Goal: Task Accomplishment & Management: Use online tool/utility

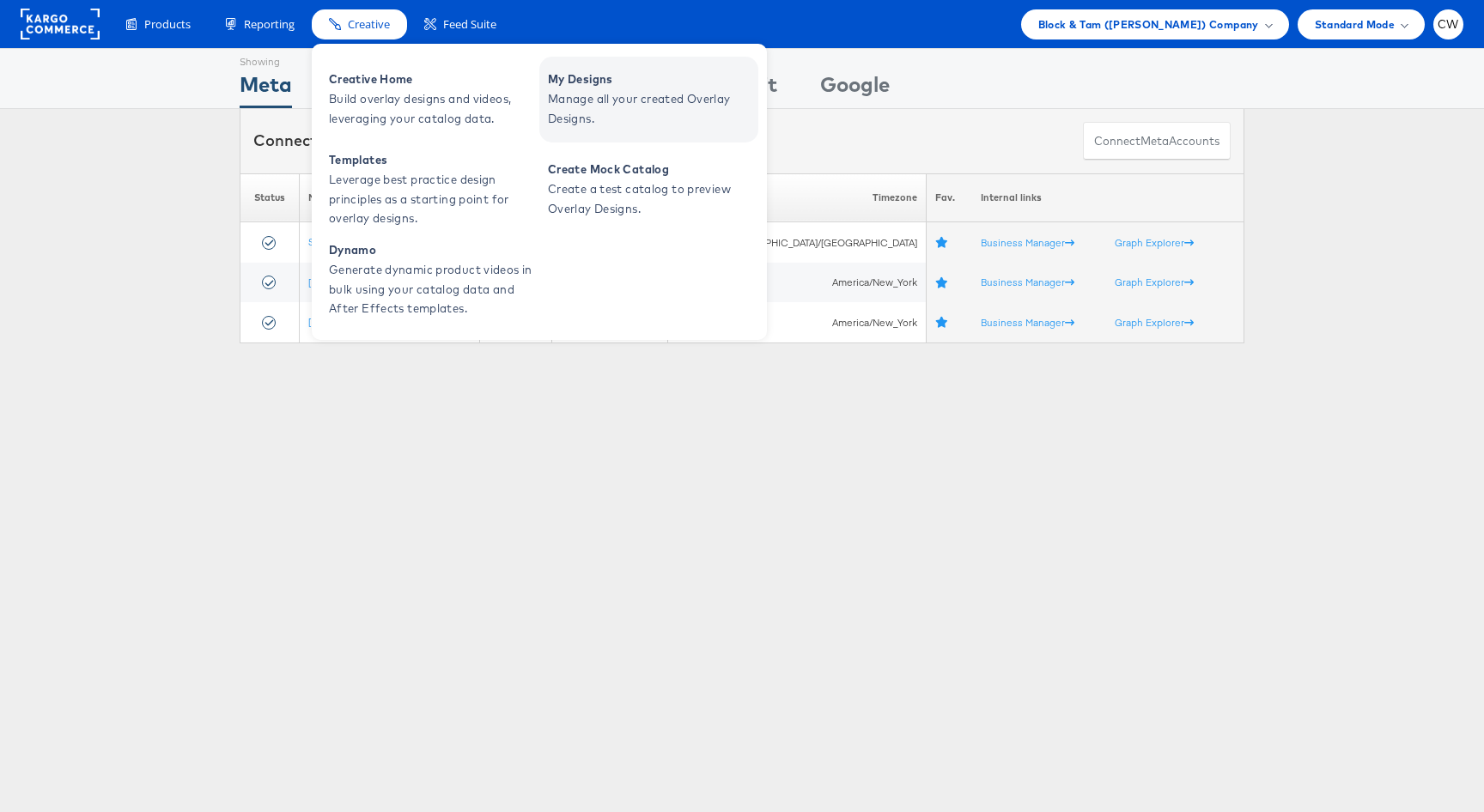
click at [606, 91] on span "Manage all your created Overlay Designs." at bounding box center [651, 109] width 206 height 39
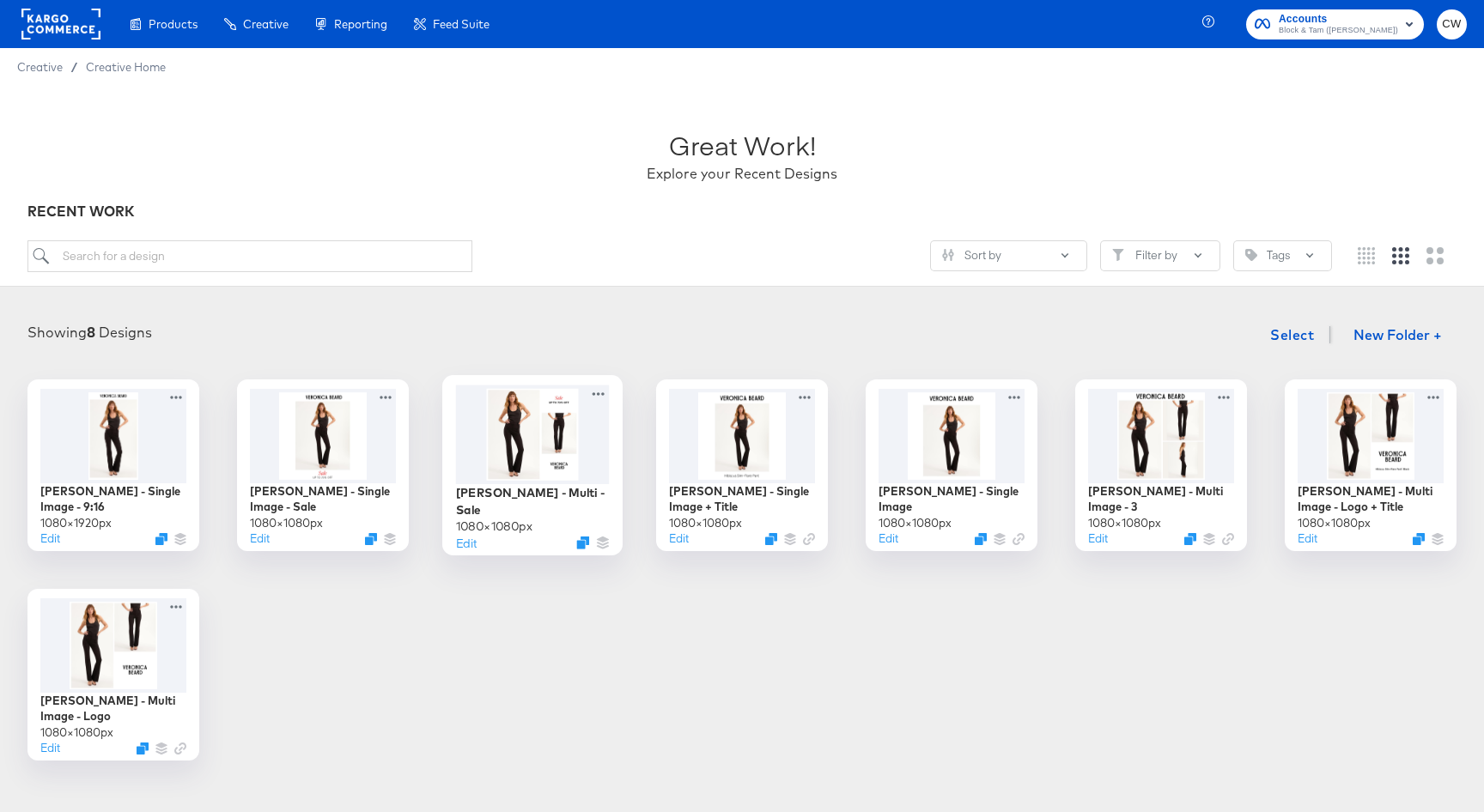
click at [588, 458] on div at bounding box center [533, 433] width 154 height 98
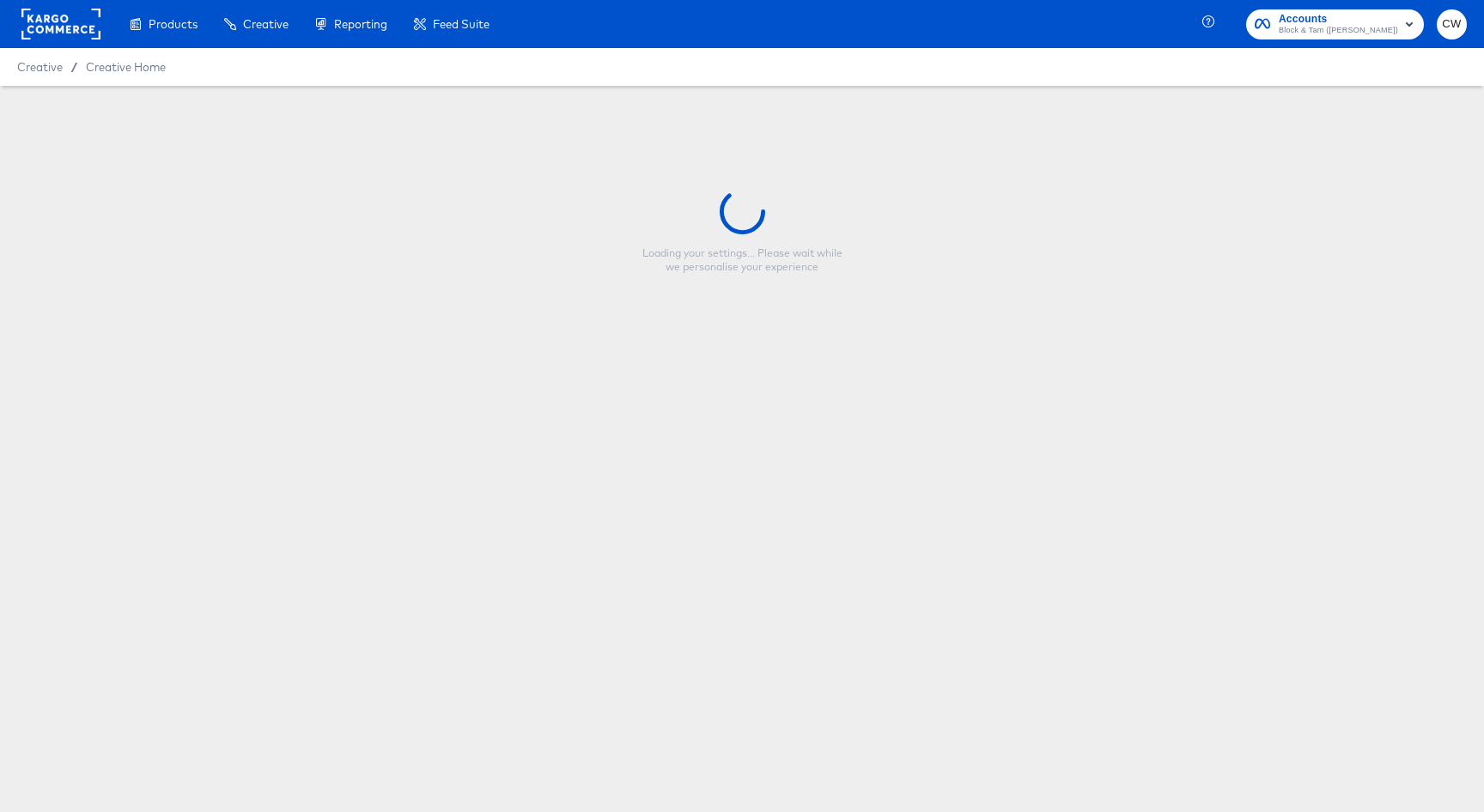
type input "[PERSON_NAME] - Multi - Sale"
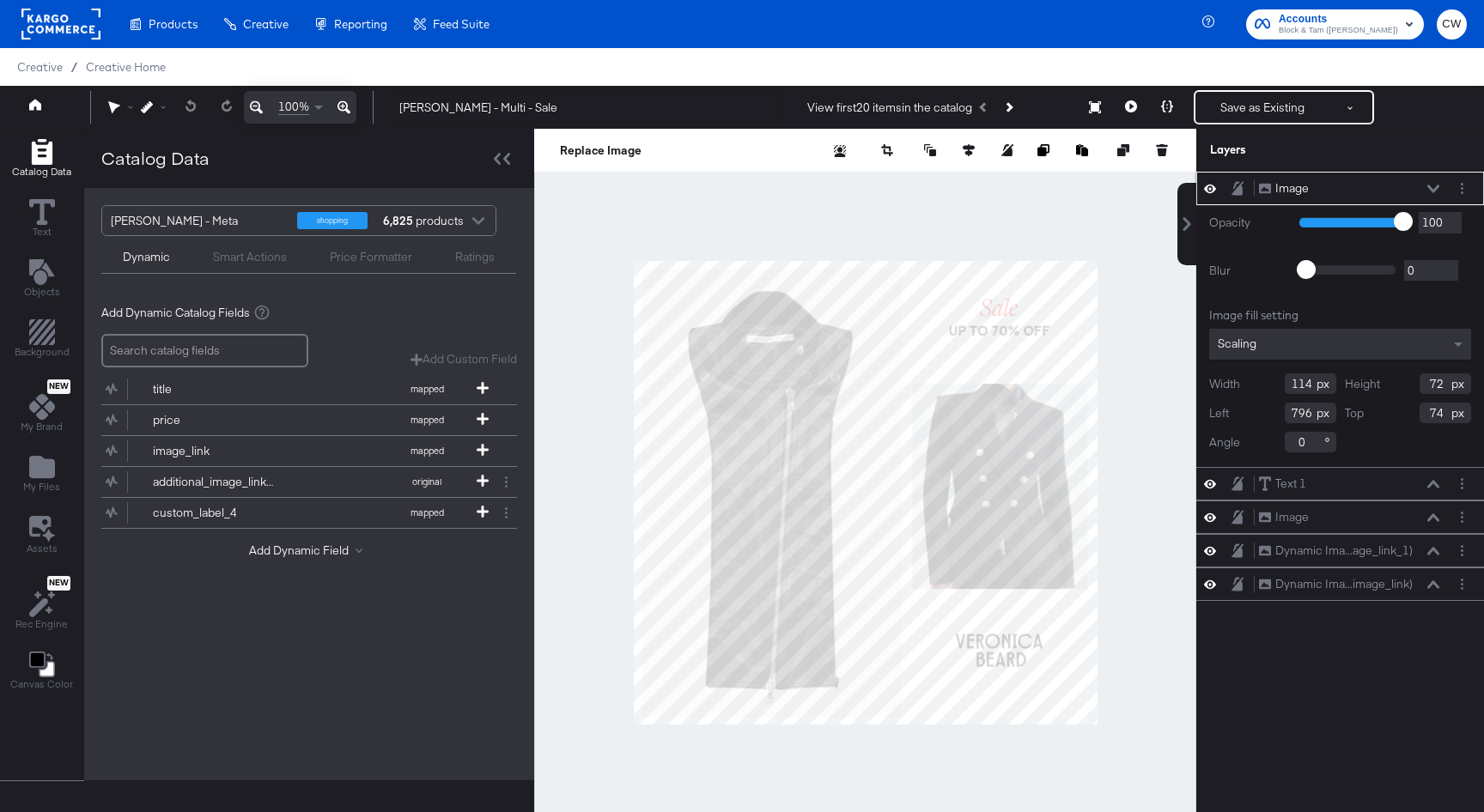
click at [1207, 185] on icon at bounding box center [1210, 188] width 12 height 15
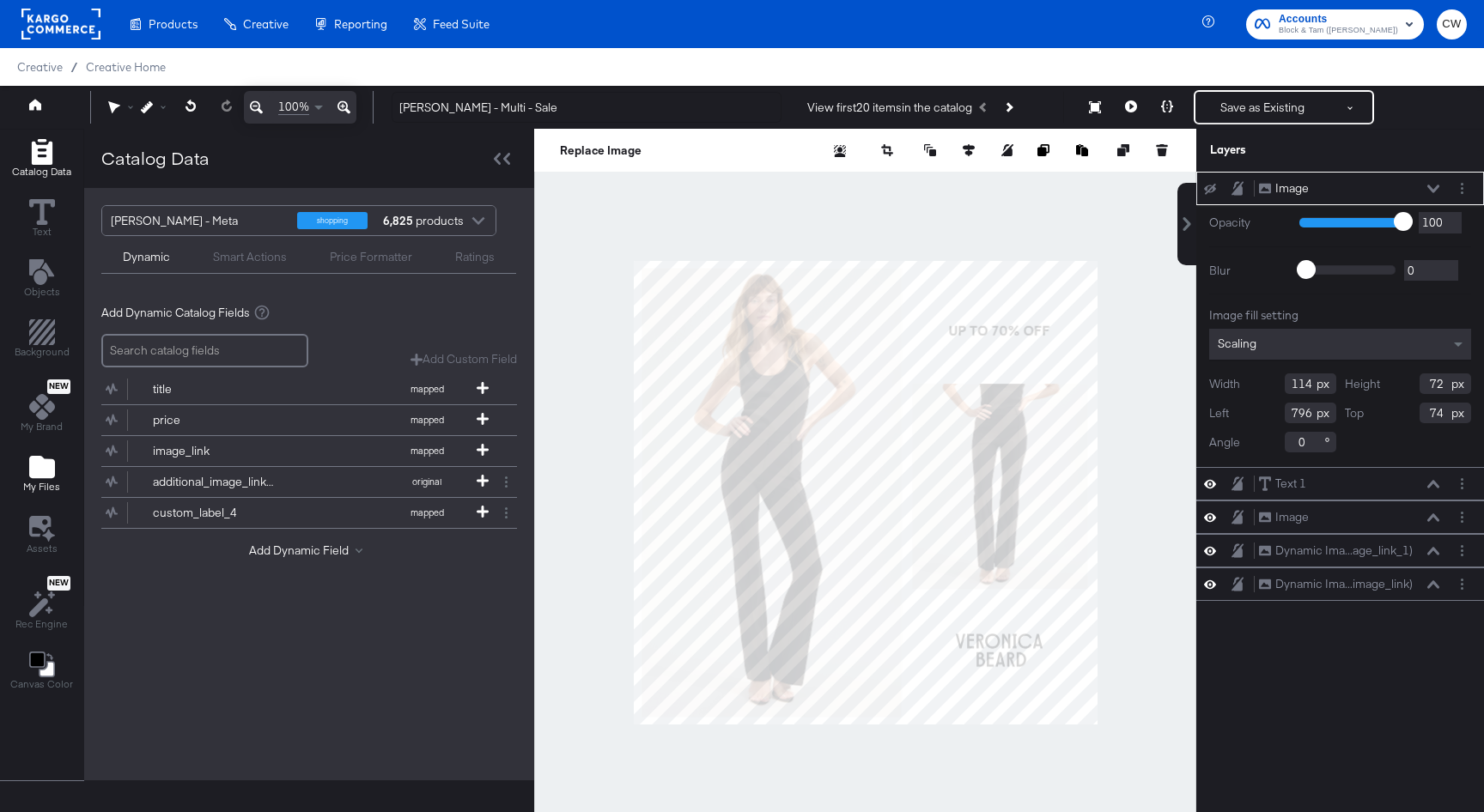
click at [32, 492] on span "My Files" at bounding box center [41, 487] width 37 height 14
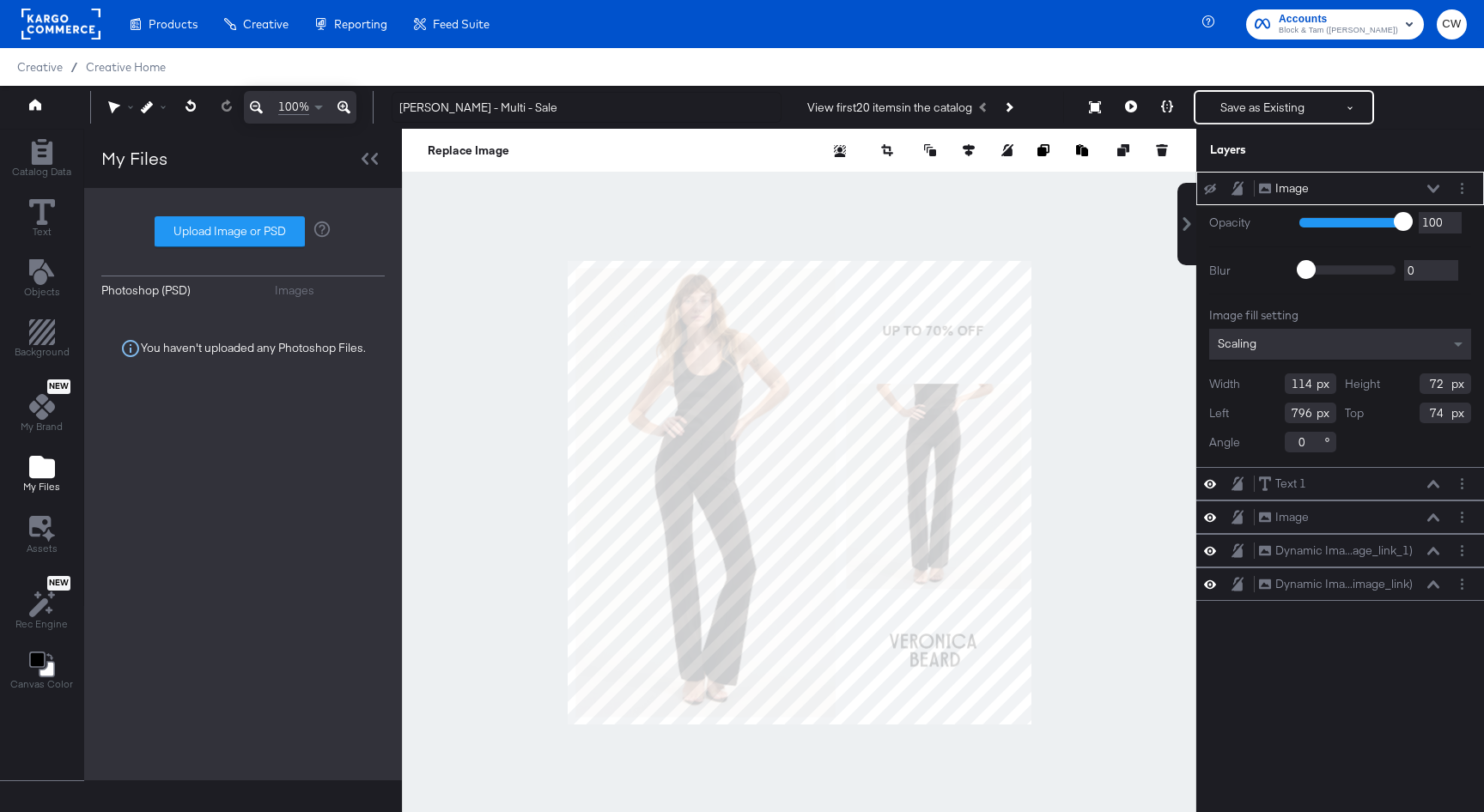
click at [285, 293] on div "Images" at bounding box center [295, 290] width 39 height 16
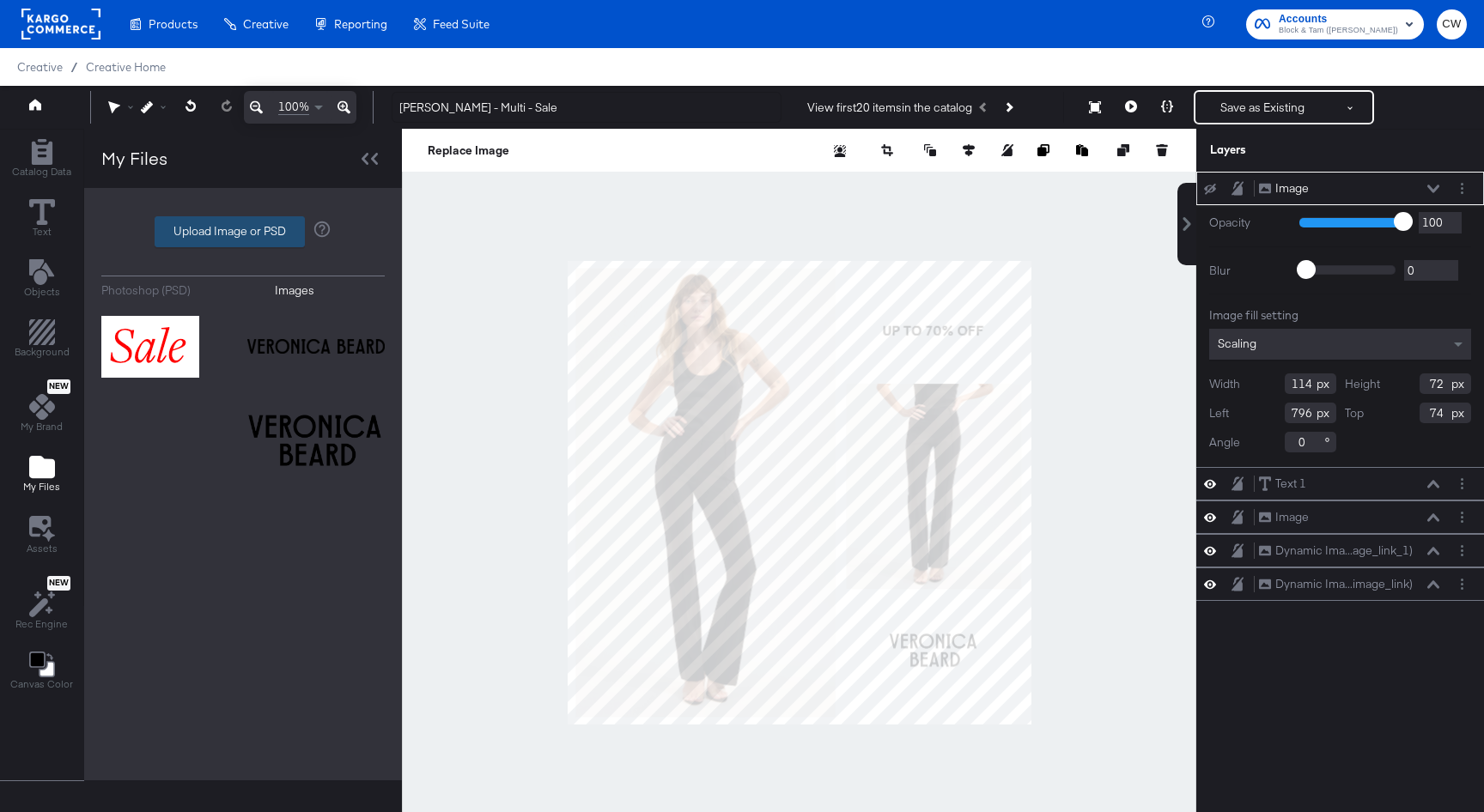
click at [249, 223] on label "Upload Image or PSD" at bounding box center [230, 232] width 148 height 29
click at [243, 232] on input "Upload Image or PSD" at bounding box center [243, 232] width 0 height 0
type input "C:\fakepath\VB-Sale logo-Black.png"
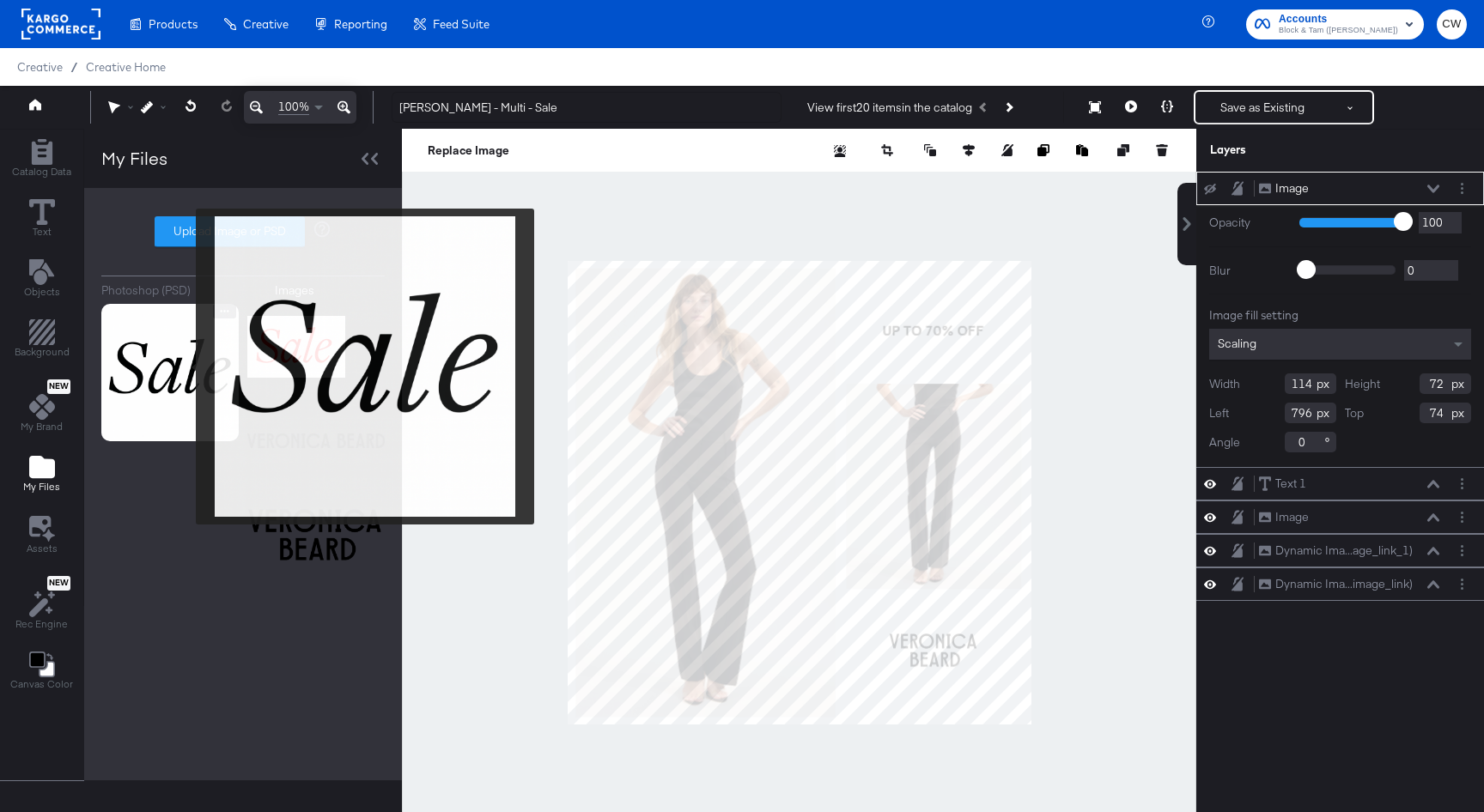
click at [184, 367] on img at bounding box center [170, 372] width 138 height 138
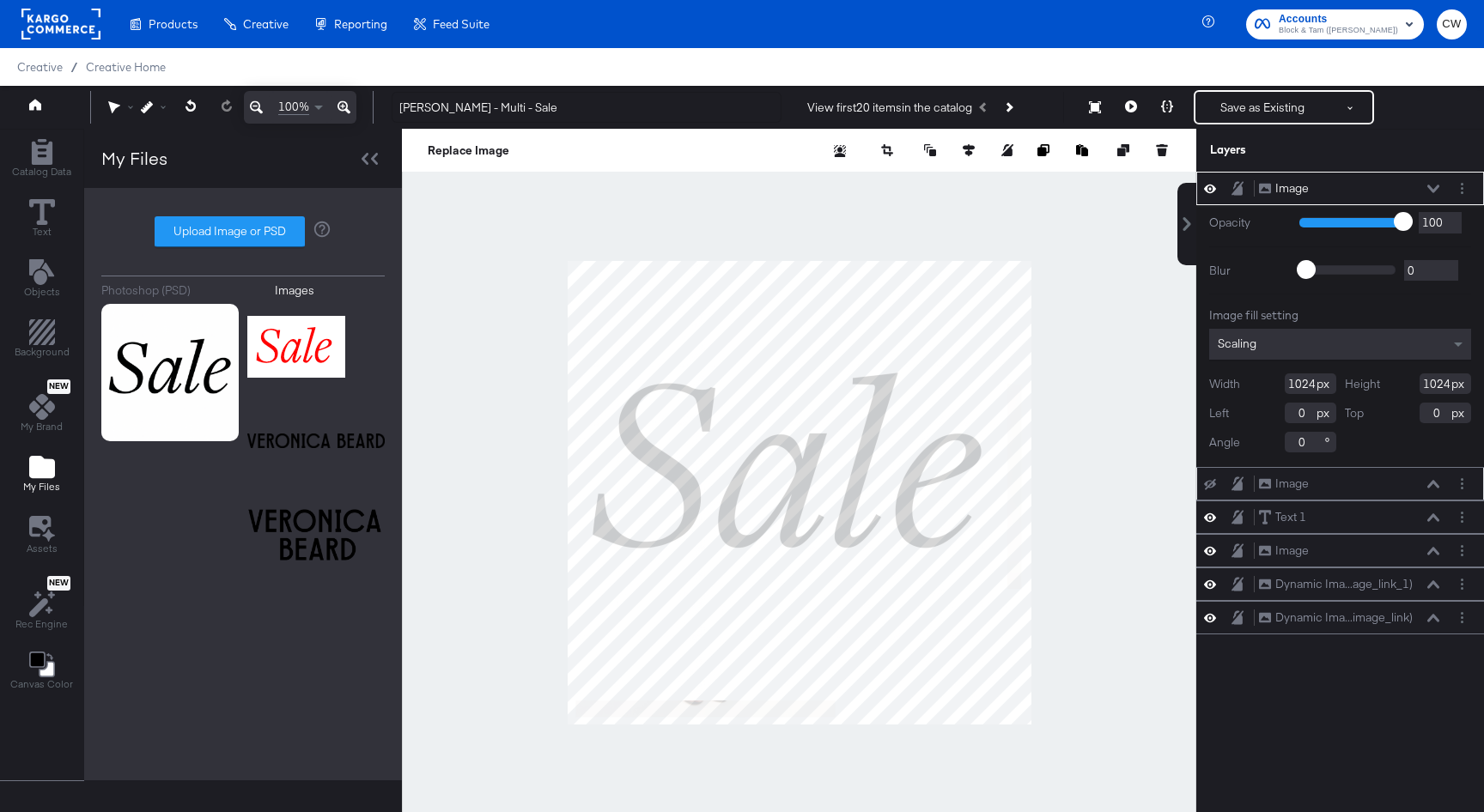
type input "124"
type input "-73"
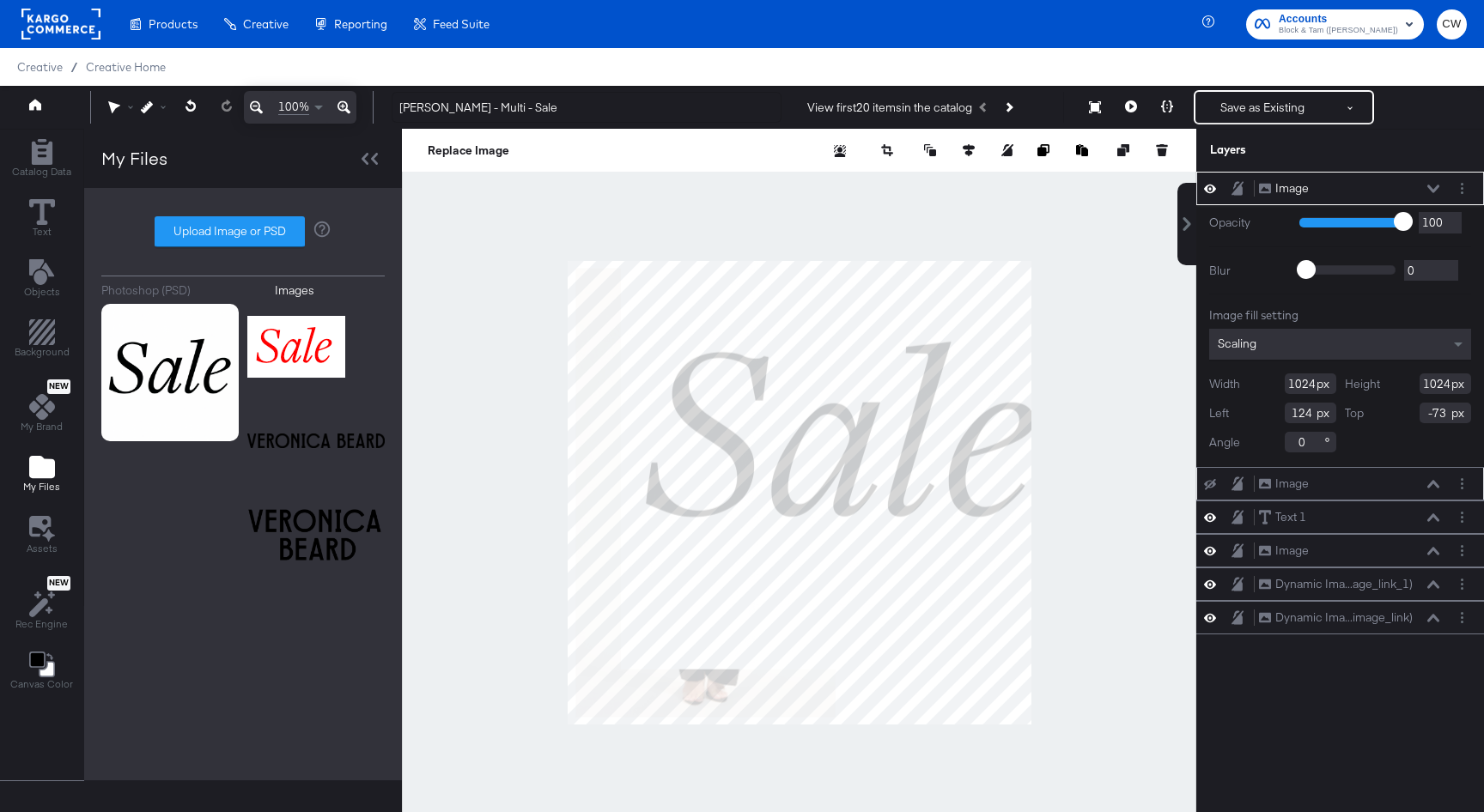
type input "524"
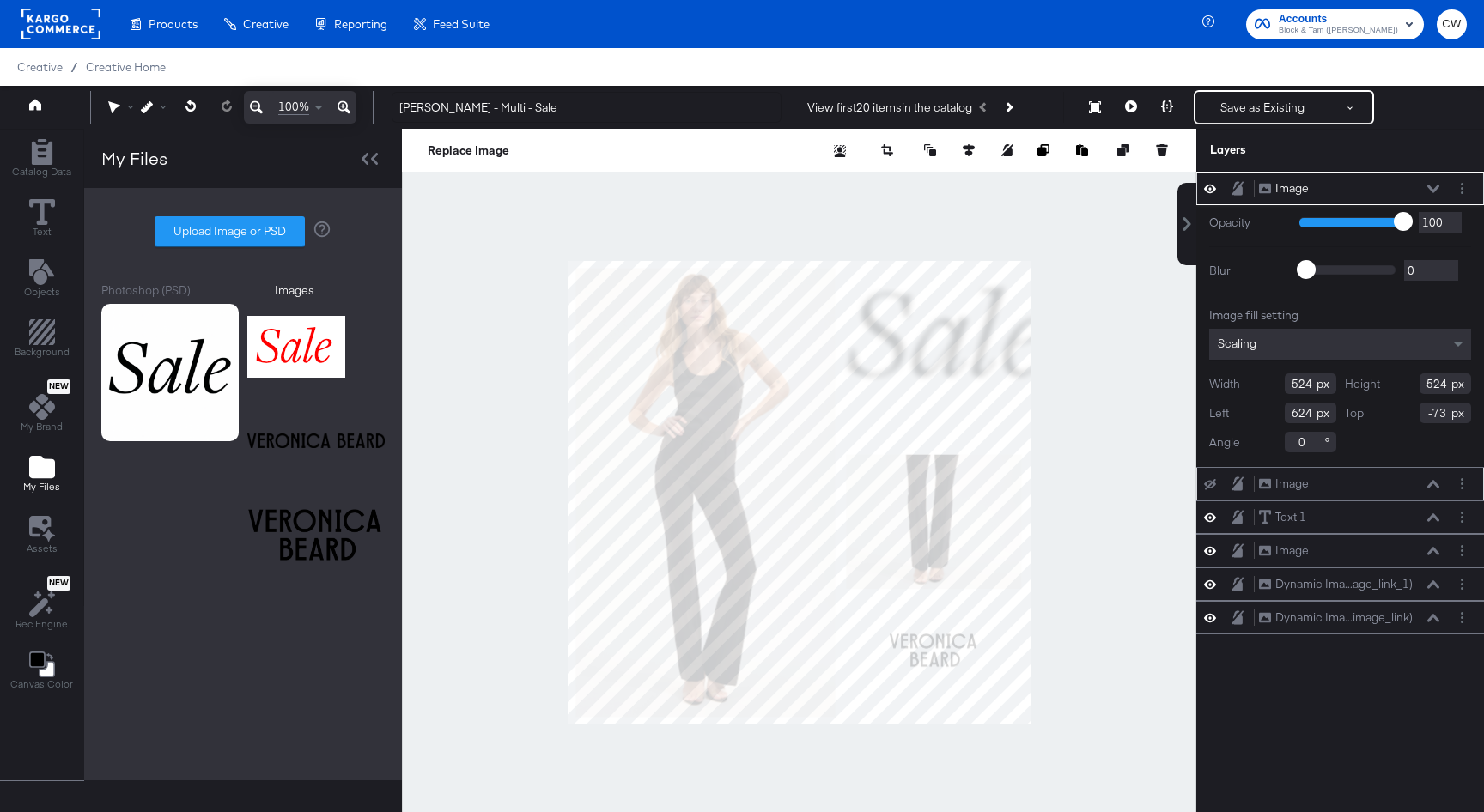
type input "550"
type input "-27"
type input "278"
type input "284"
type input "564"
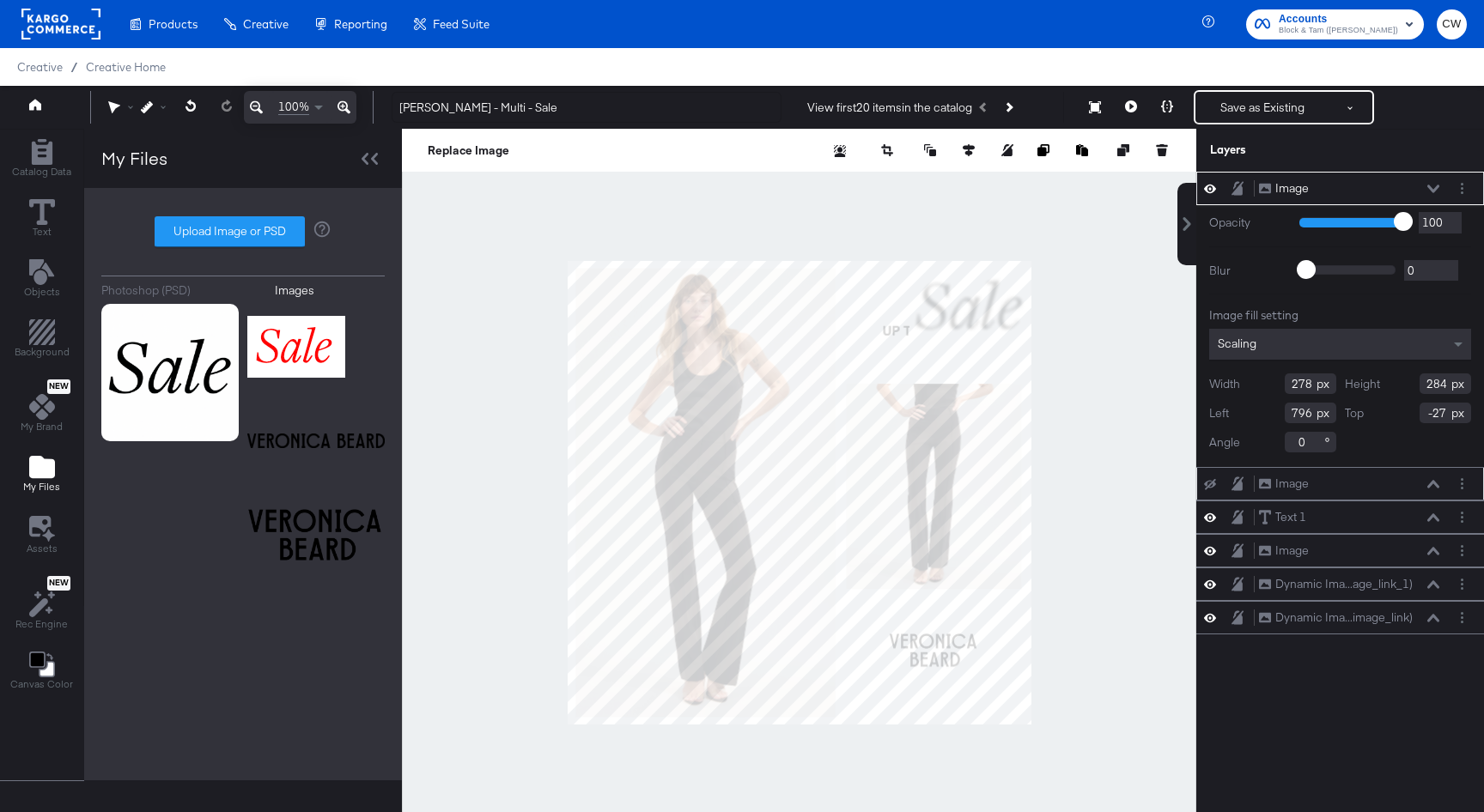
type input "103"
type input "152"
type input "155"
type input "758"
type input "32"
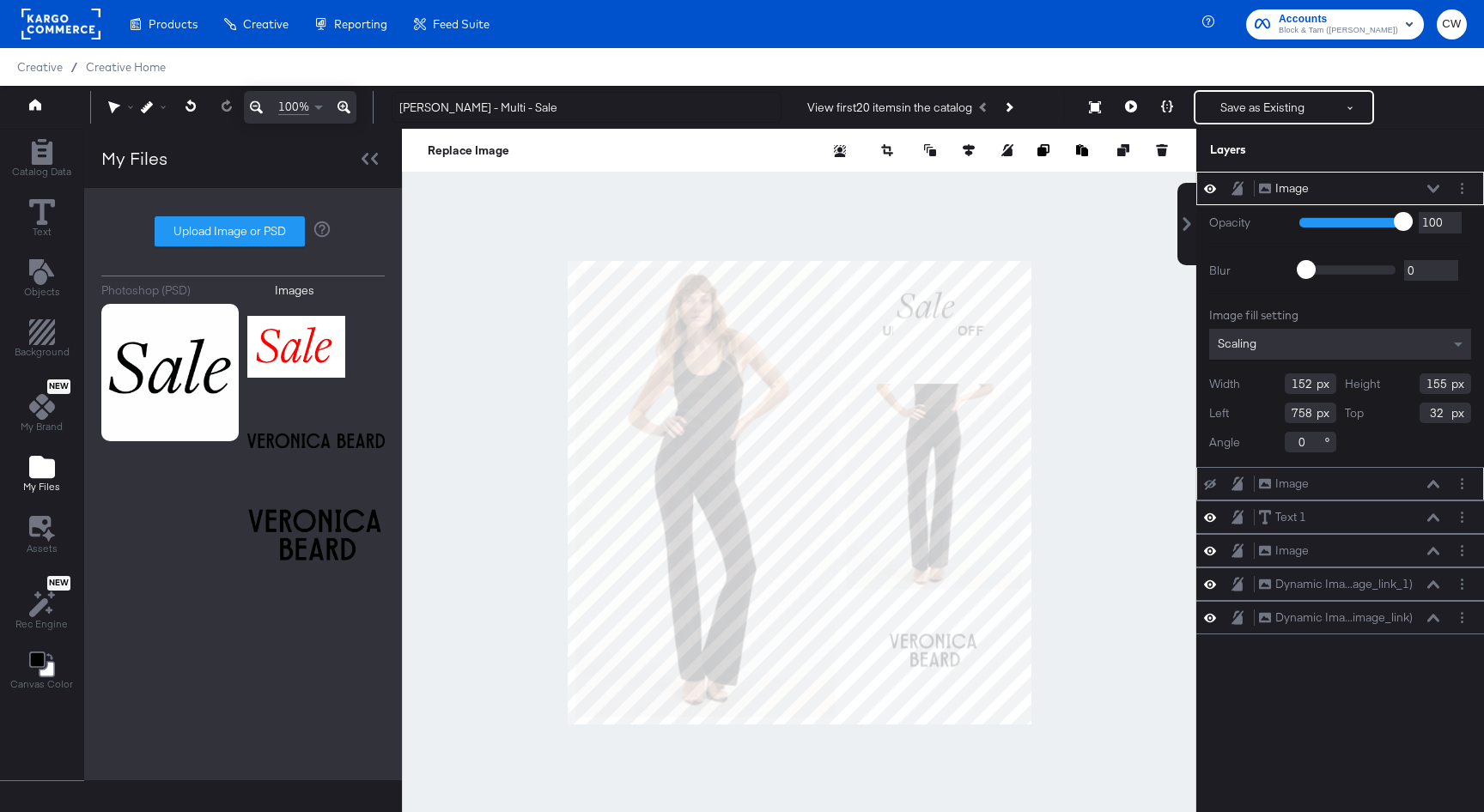
type input "123"
type input "125"
type input "792"
type input "21"
type input "114"
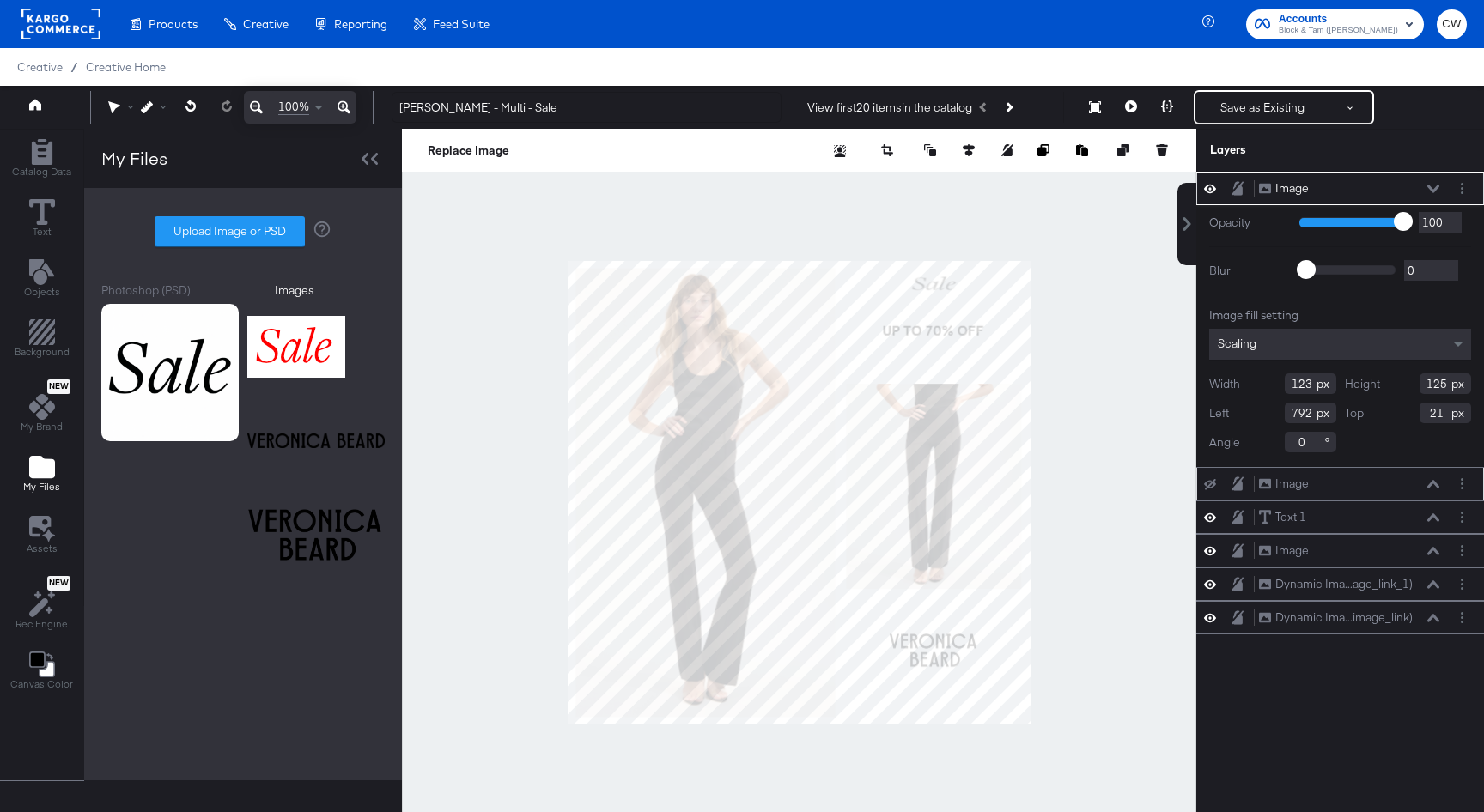
type input "78"
type input "796"
type input "17"
type input "97"
type input "784"
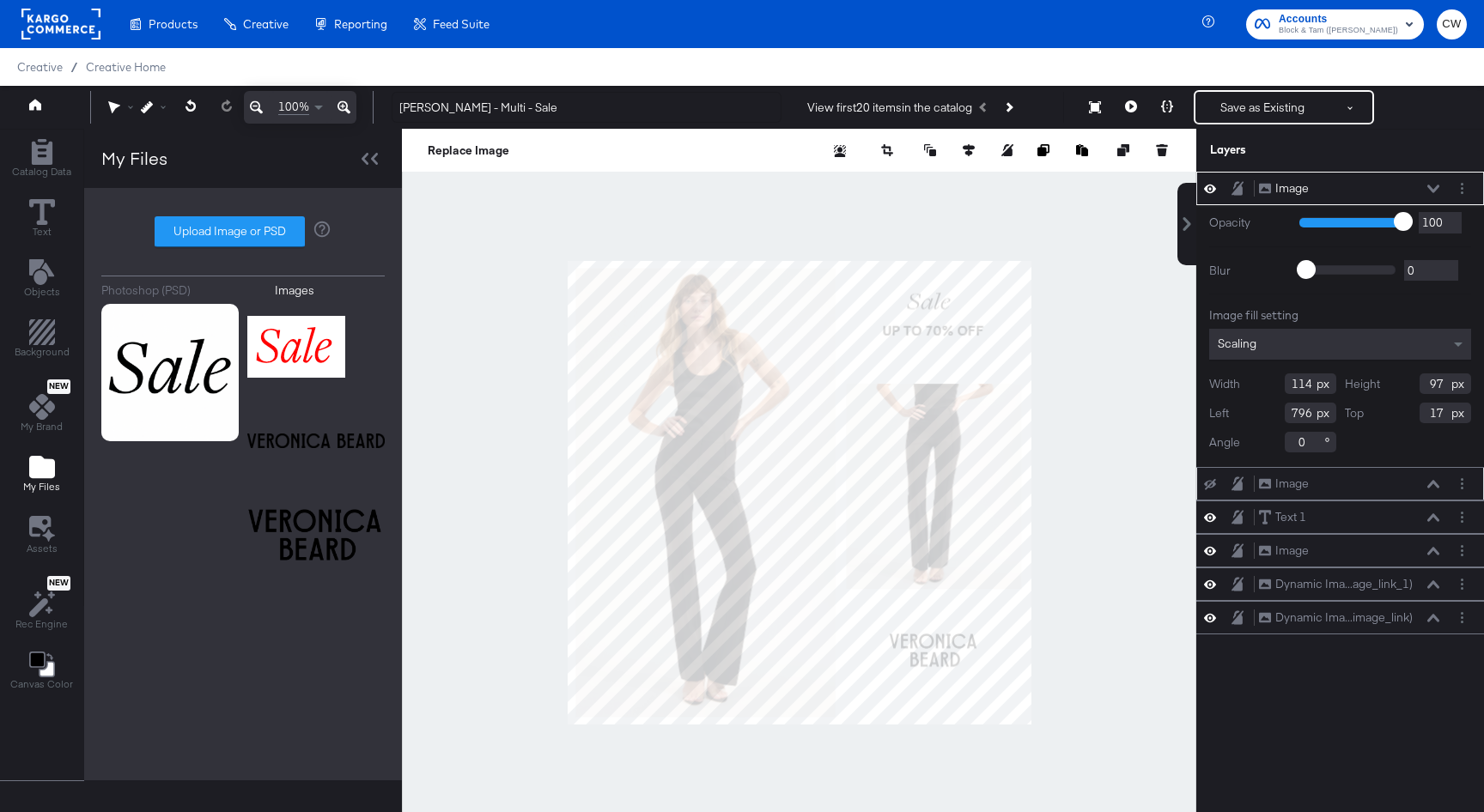
type input "49"
type input "796"
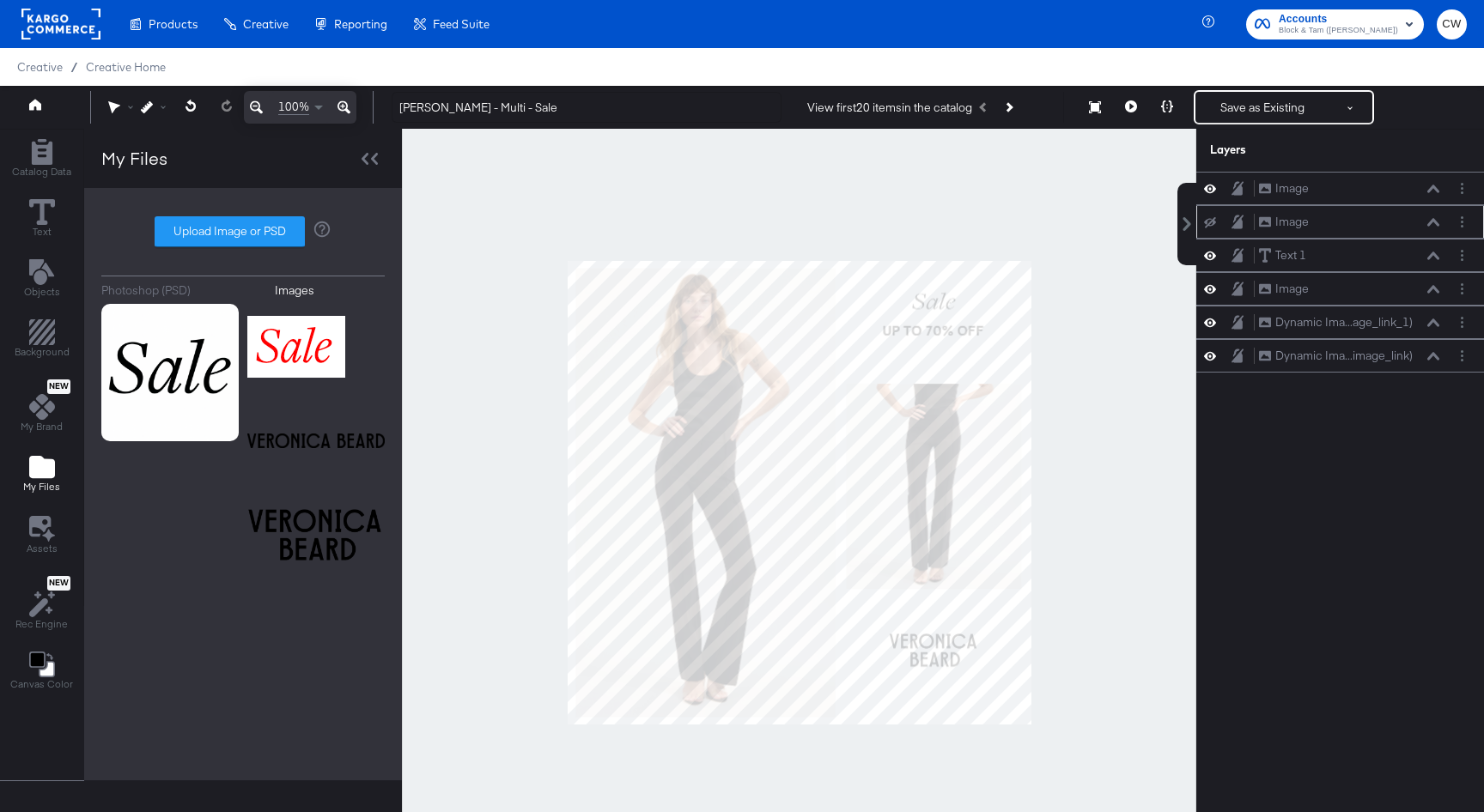
click at [1037, 290] on div at bounding box center [799, 492] width 795 height 728
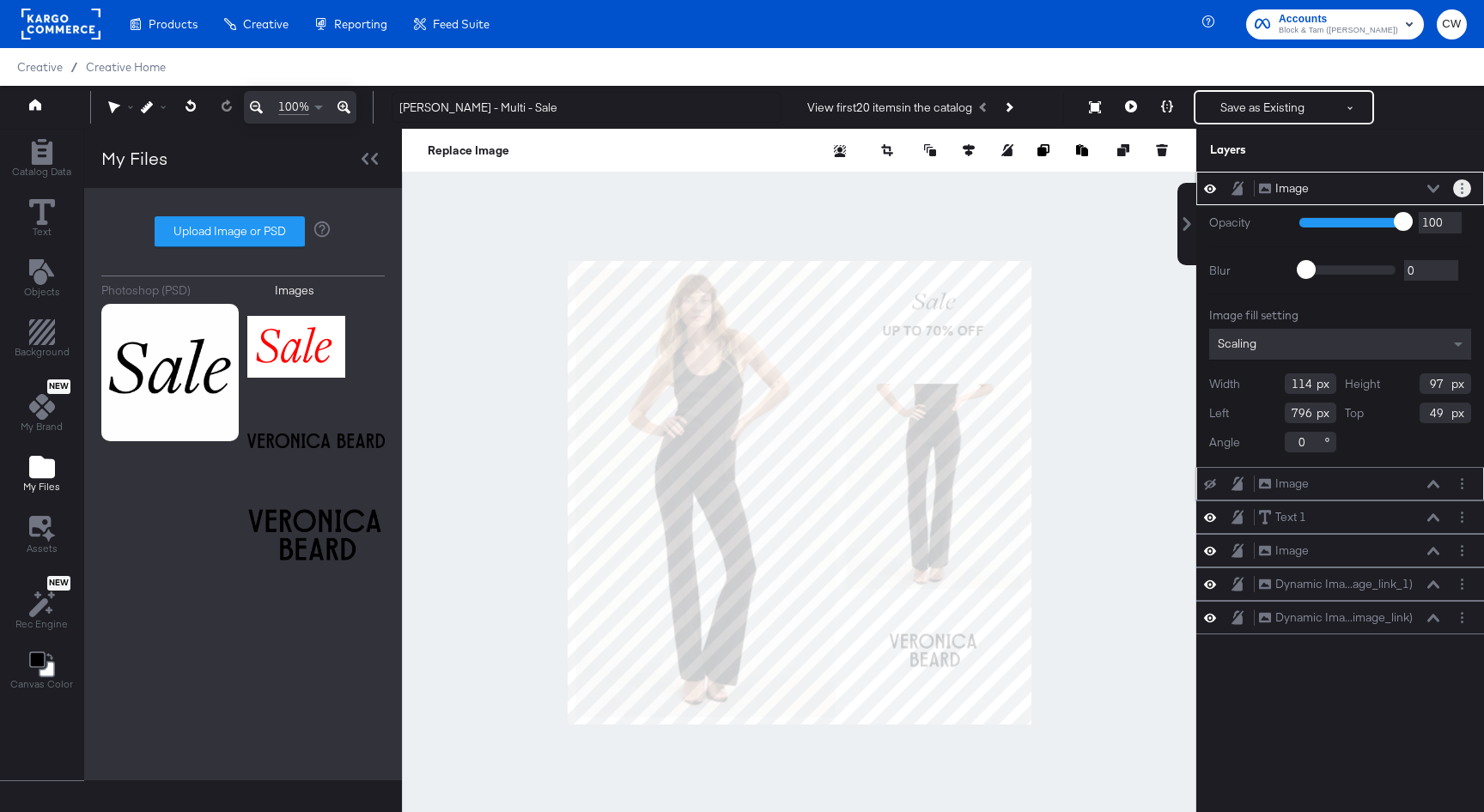
click at [1464, 188] on button "Layer Options" at bounding box center [1461, 188] width 18 height 18
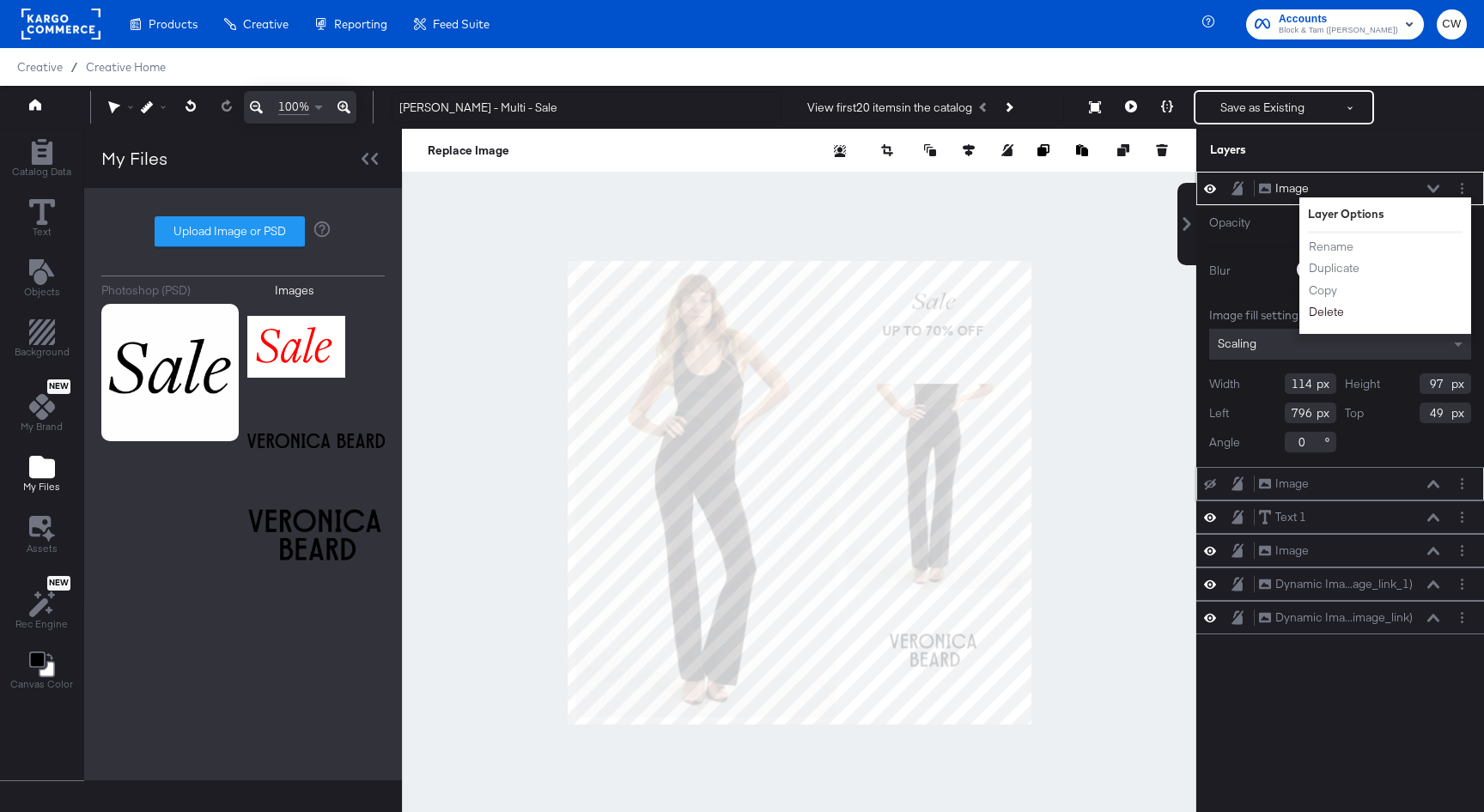
click at [1325, 320] on button "Delete" at bounding box center [1326, 311] width 37 height 18
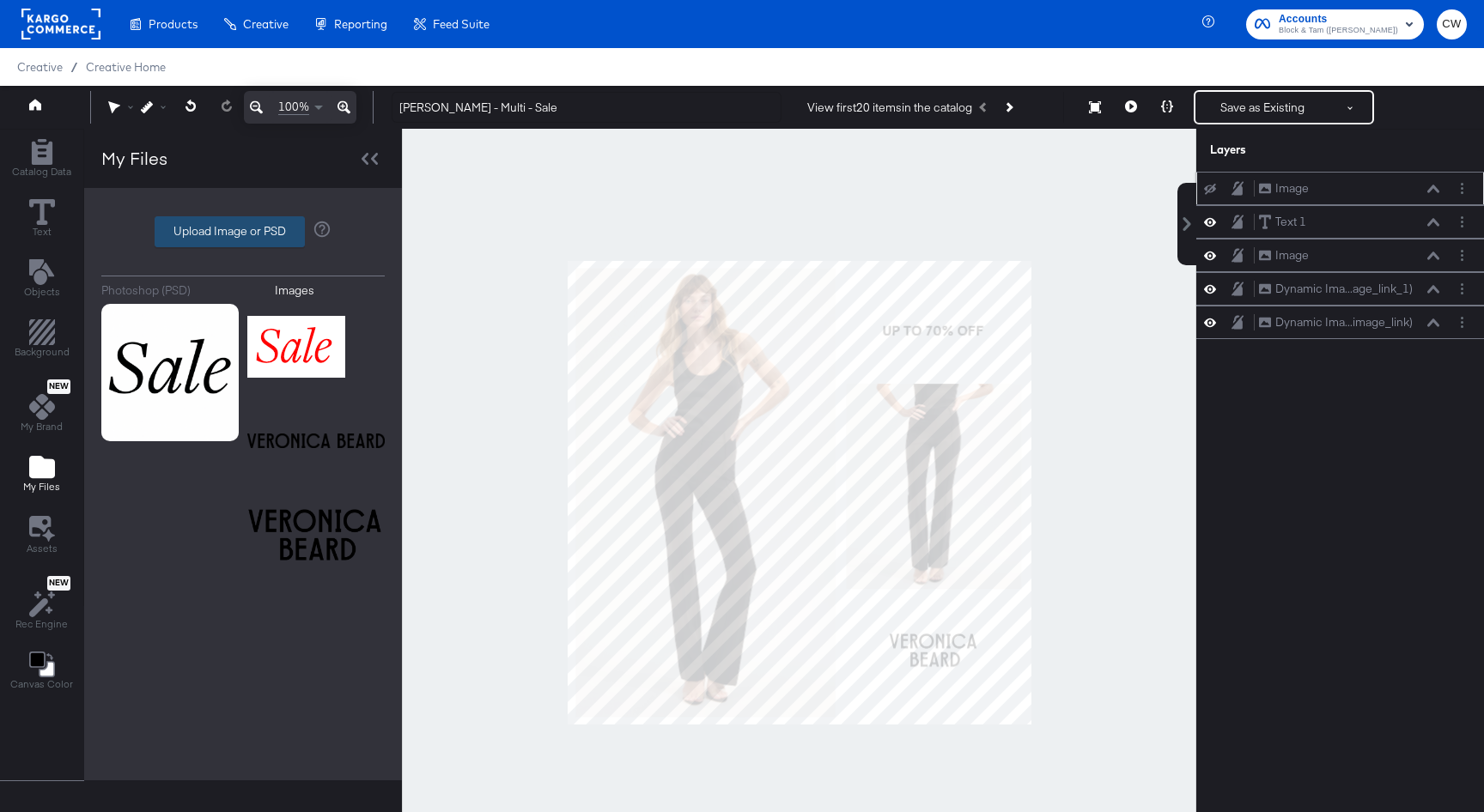
click at [239, 226] on label "Upload Image or PSD" at bounding box center [230, 232] width 148 height 29
click at [243, 232] on input "Upload Image or PSD" at bounding box center [243, 232] width 0 height 0
type input "C:\fakepath\VB-Sale logo-Black-cropped.jpg"
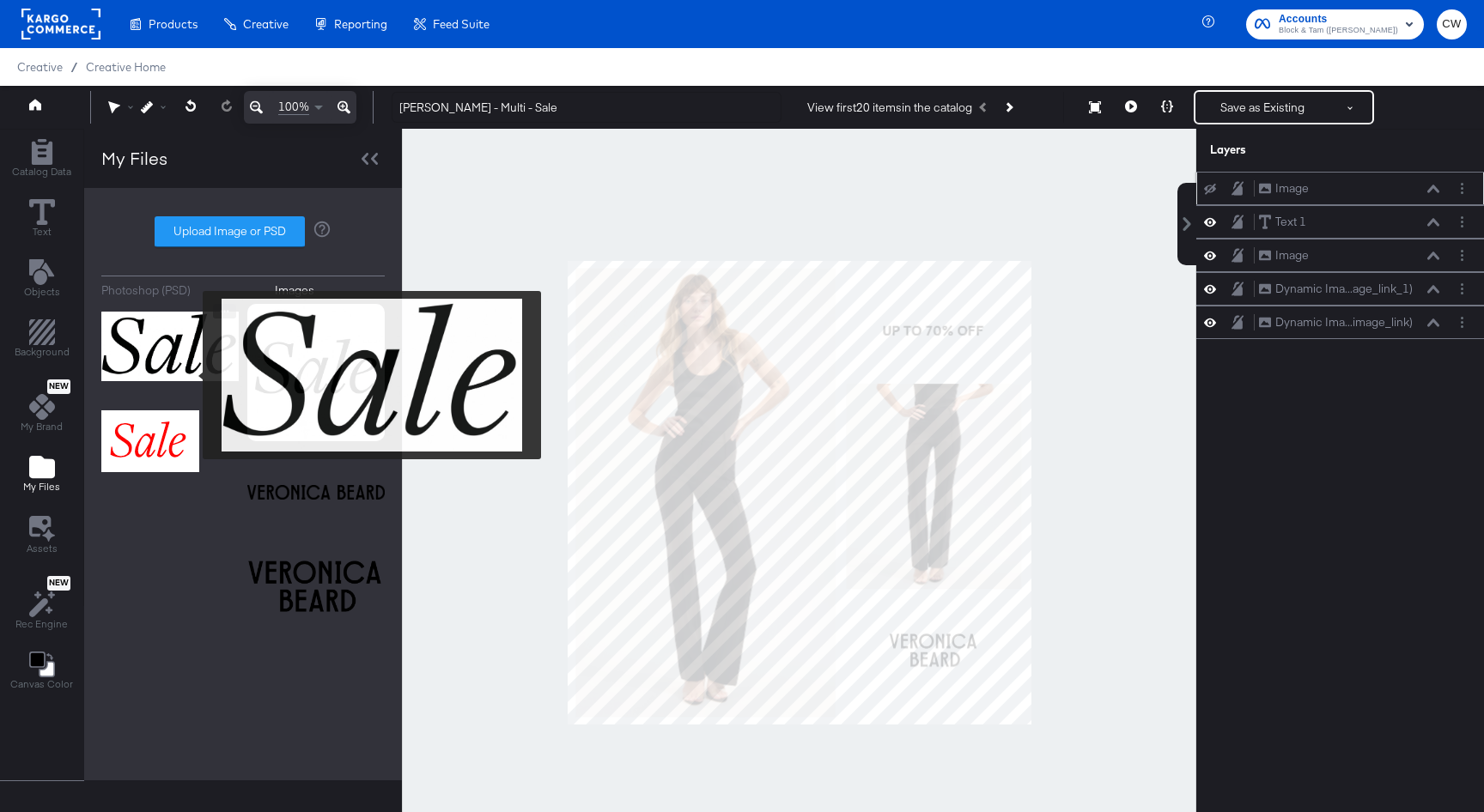
click at [191, 375] on img at bounding box center [170, 347] width 138 height 86
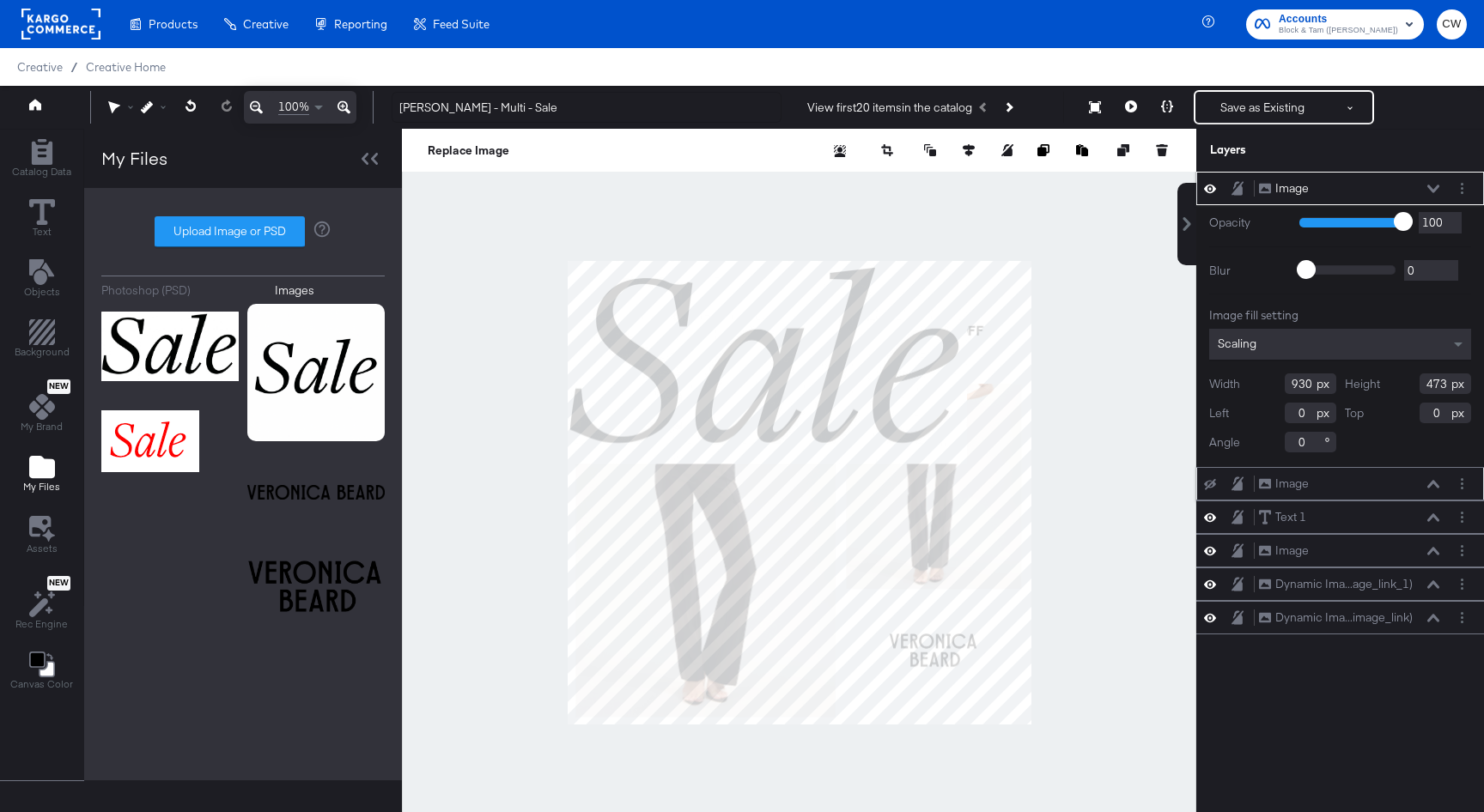
type input "580"
type input "286"
type input "350"
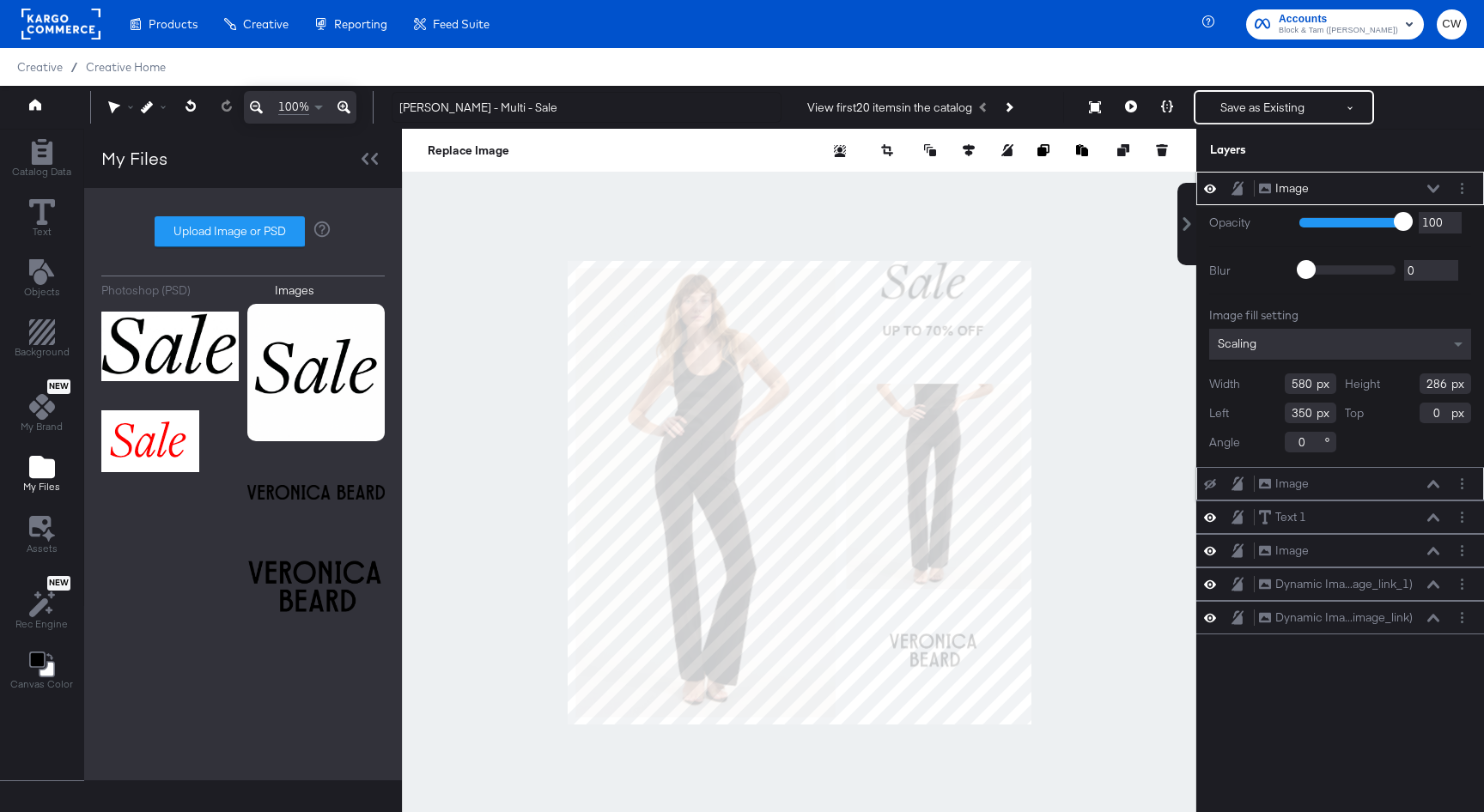
type input "200"
type input "99"
type input "732"
type input "15"
type input "141"
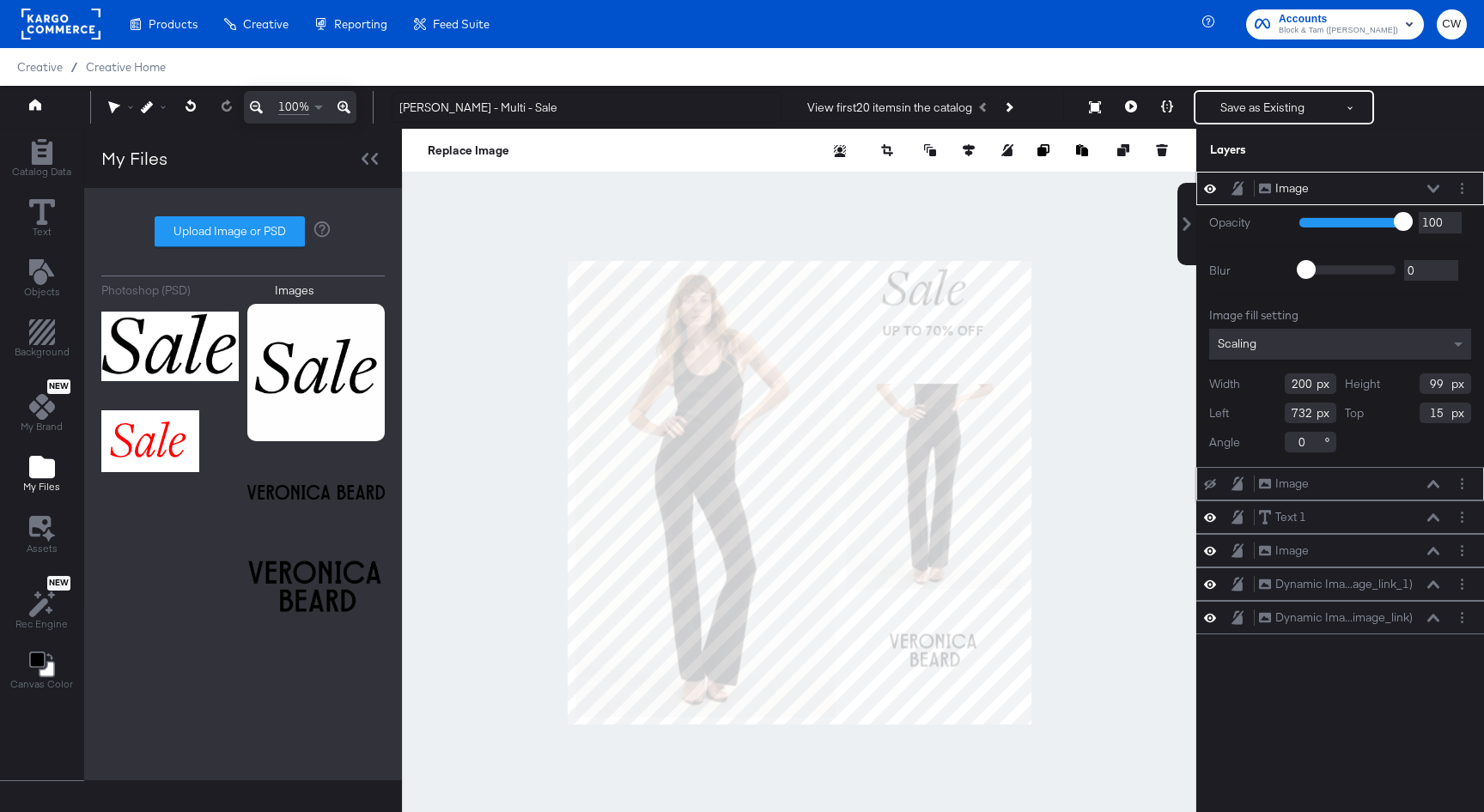
type input "69"
type input "17"
type input "769"
type input "61"
type input "121"
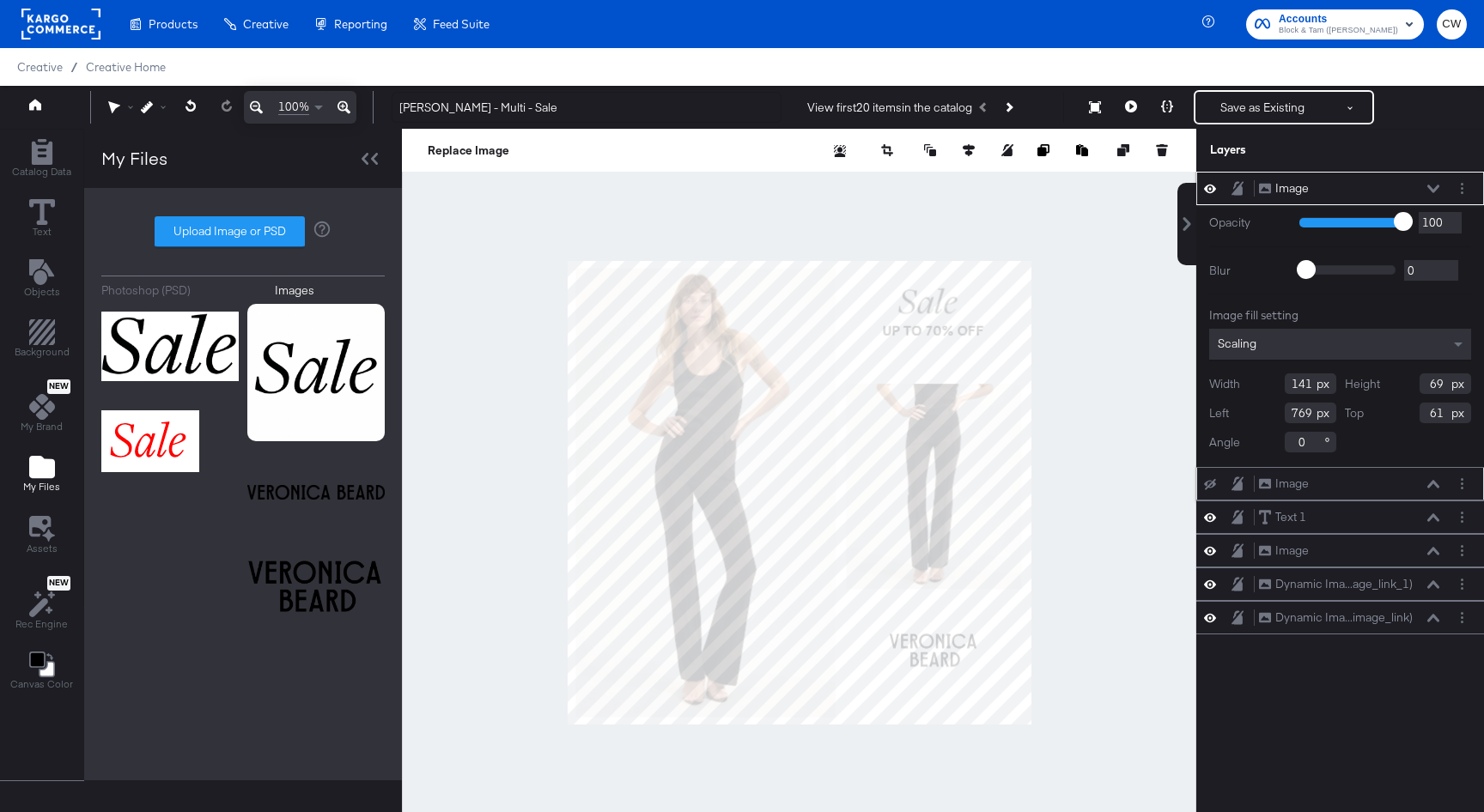
type input "53"
type input "141"
type input "64"
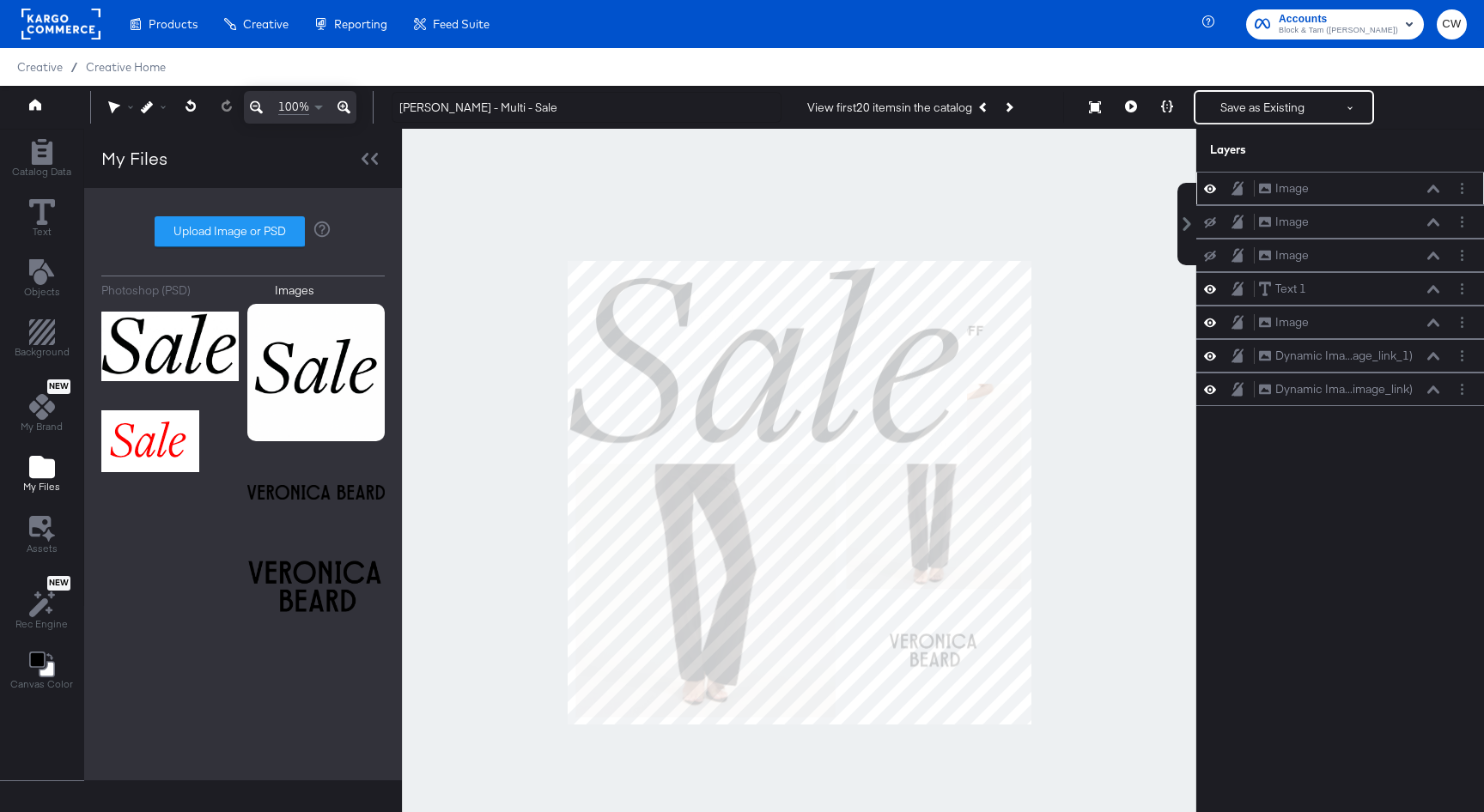
click at [1372, 185] on div "Image Image" at bounding box center [1349, 188] width 182 height 18
click at [1433, 188] on icon at bounding box center [1433, 188] width 12 height 8
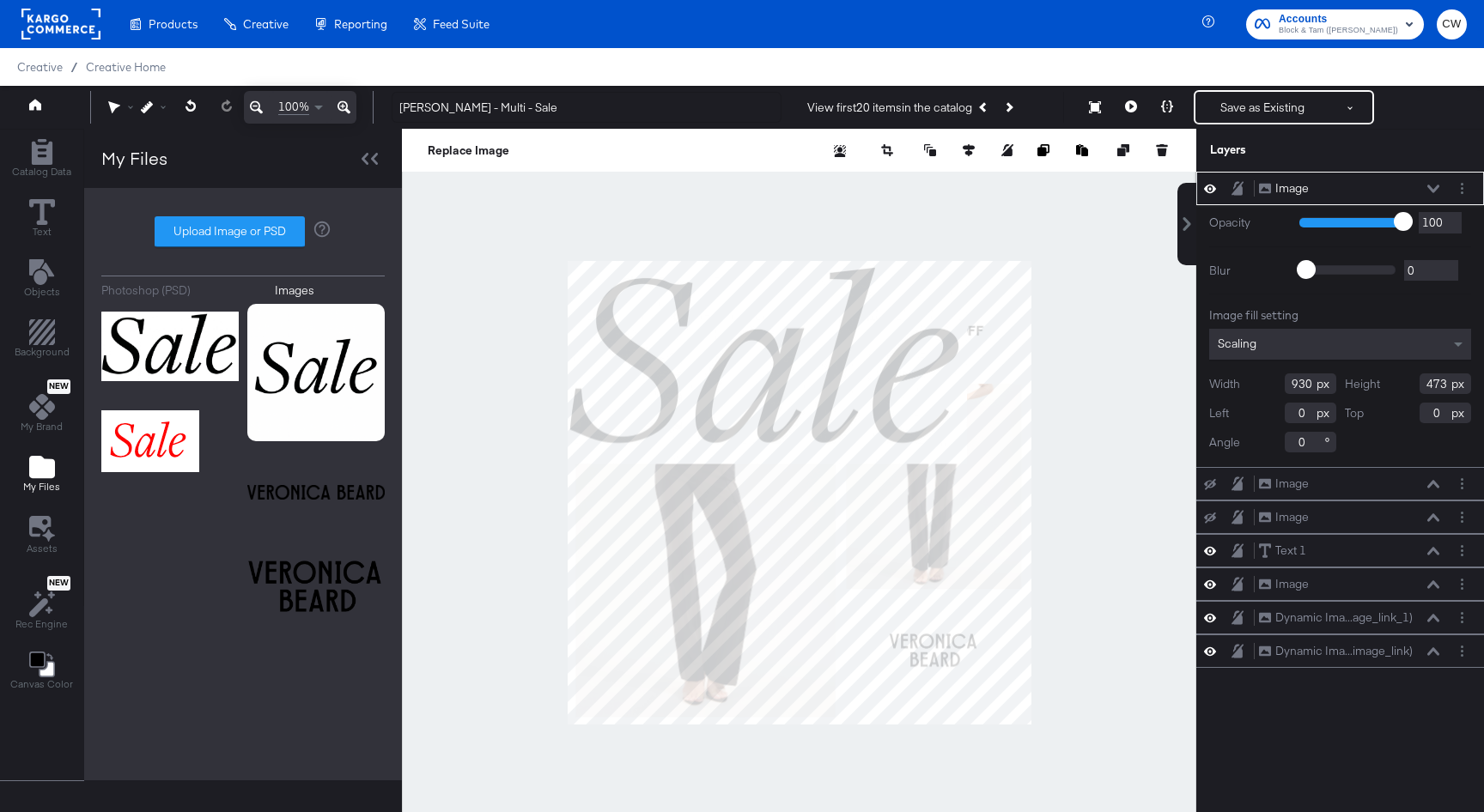
click at [1301, 388] on input "930" at bounding box center [1310, 383] width 52 height 21
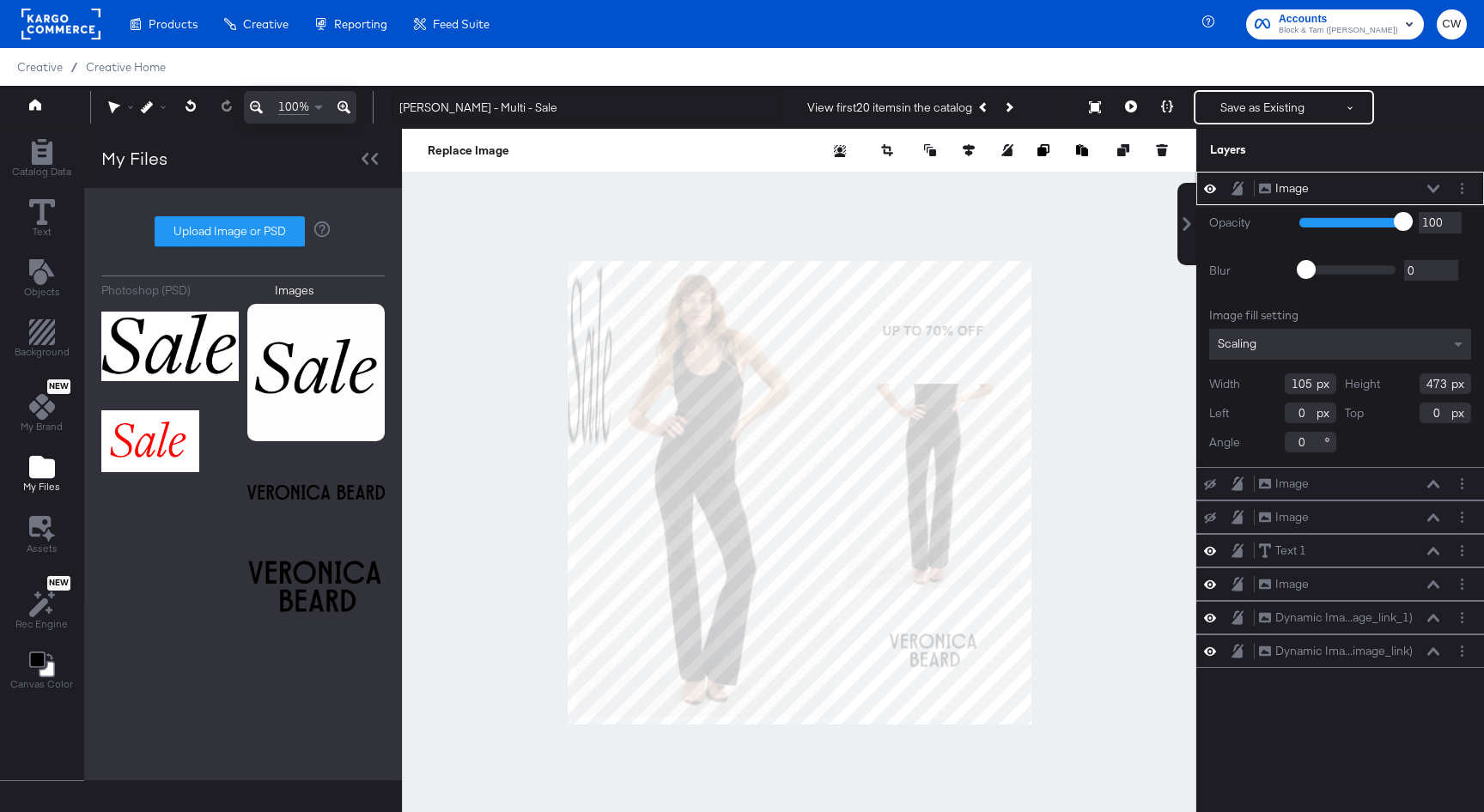
type input "105"
click at [1437, 385] on input "473" at bounding box center [1446, 383] width 52 height 21
click at [1026, 172] on div "Catalog Data Text Objects Background New My Brand My Files Assets New Rec Engin…" at bounding box center [742, 150] width 1484 height 43
type input "51"
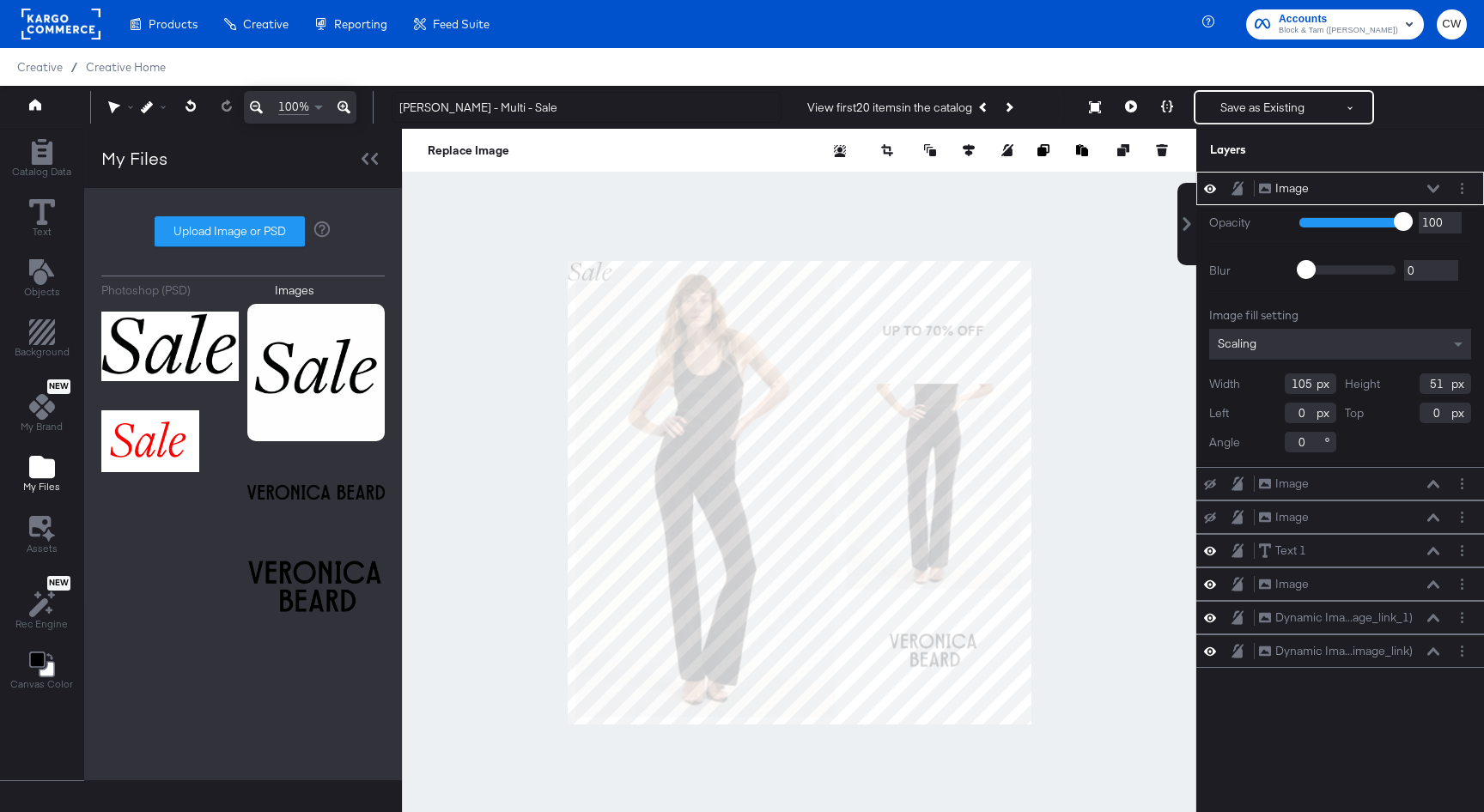
type input "51"
type input "12"
type input "801"
type input "74"
click at [1135, 304] on div at bounding box center [799, 492] width 795 height 728
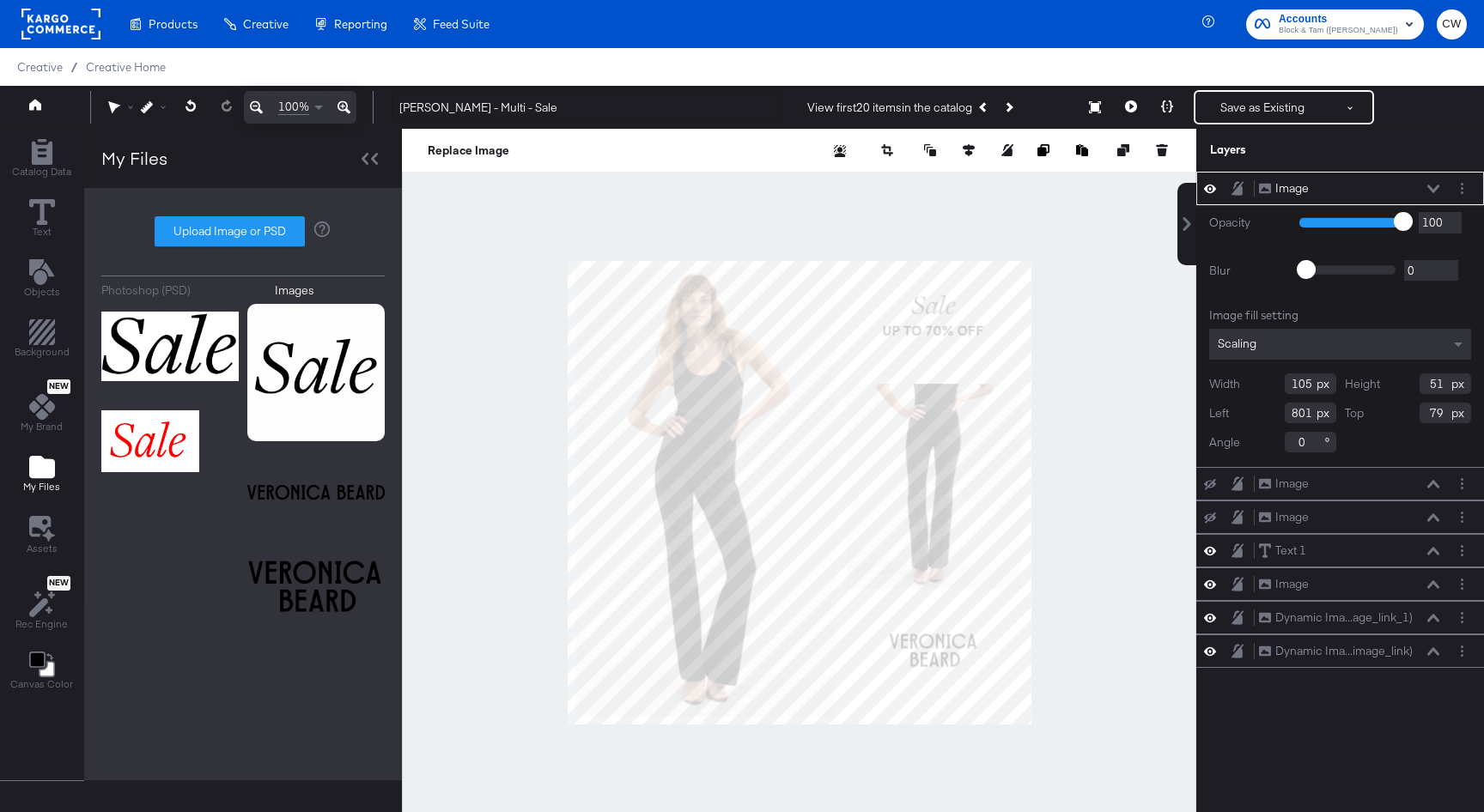
type input "80"
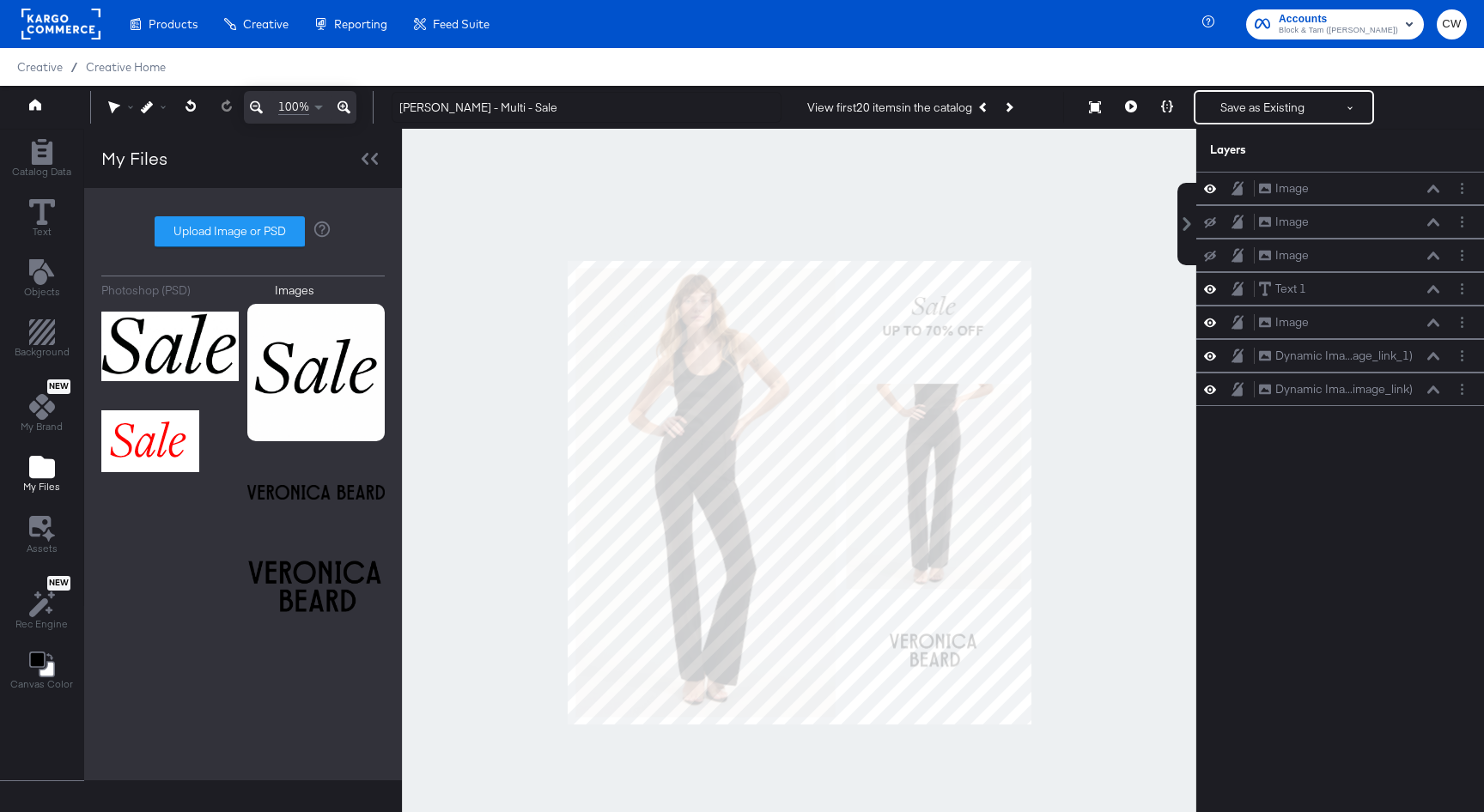
click at [1140, 274] on div at bounding box center [799, 492] width 795 height 728
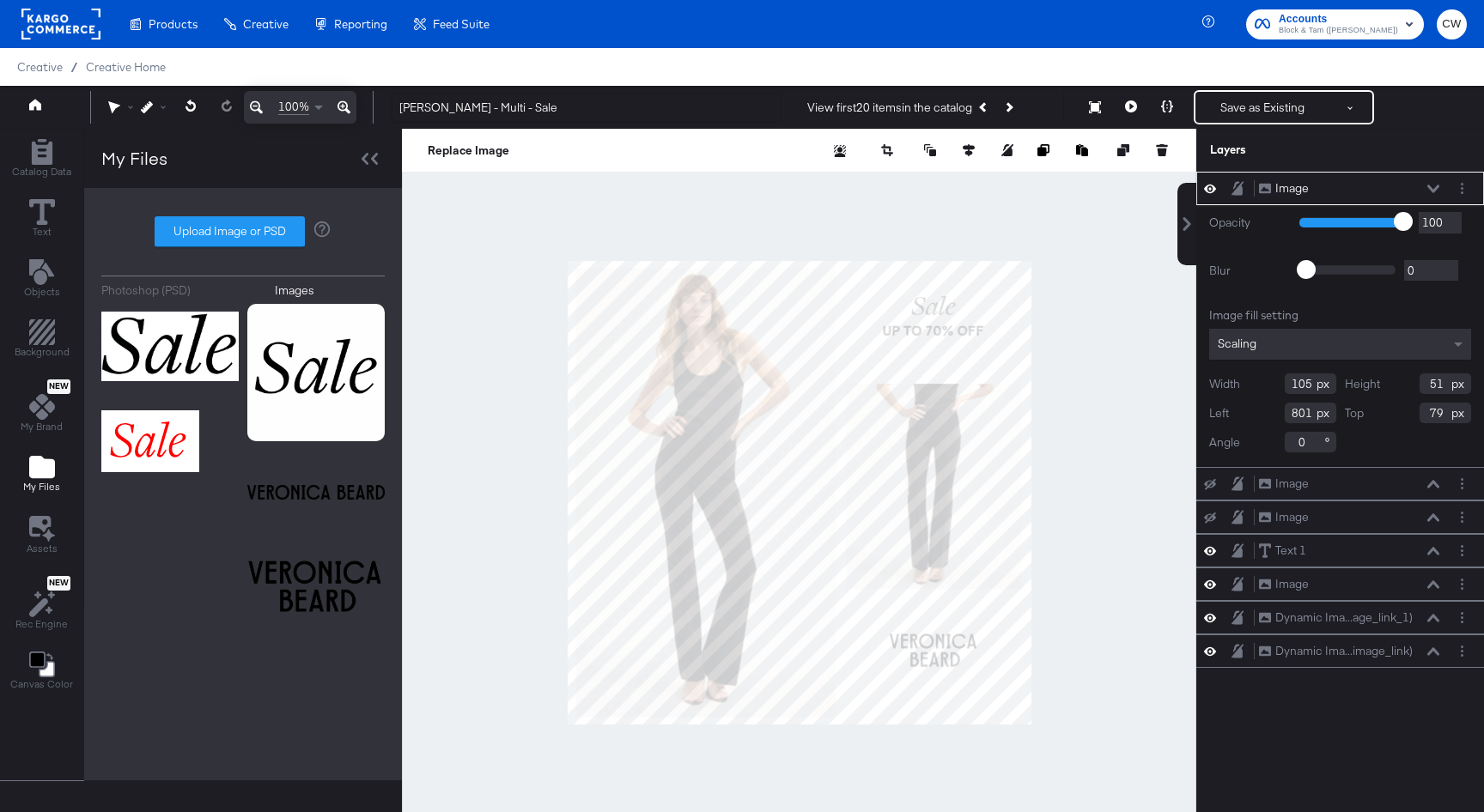
type input "78"
click at [1091, 255] on div at bounding box center [799, 492] width 795 height 728
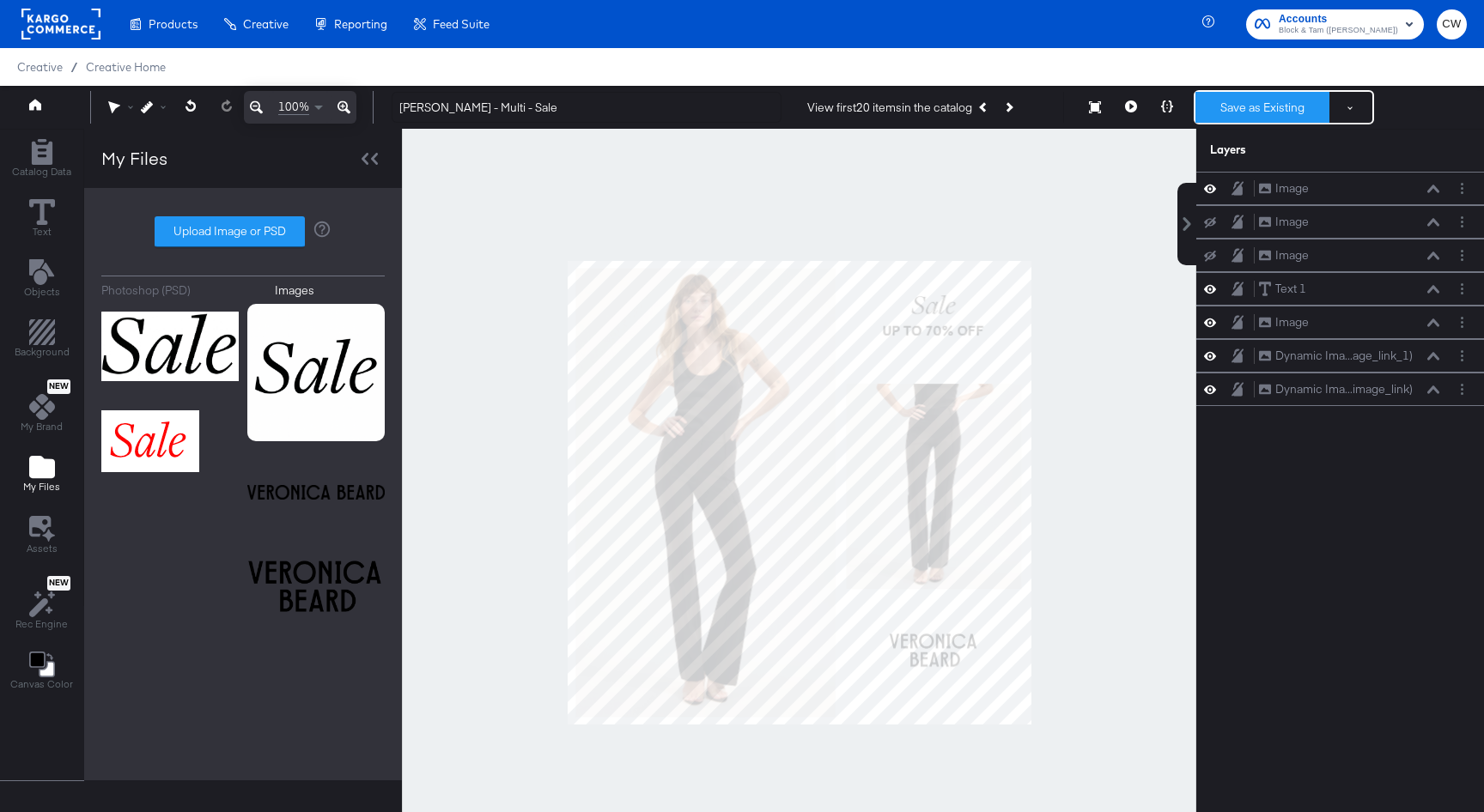
click at [1283, 104] on button "Save as Existing" at bounding box center [1263, 107] width 134 height 31
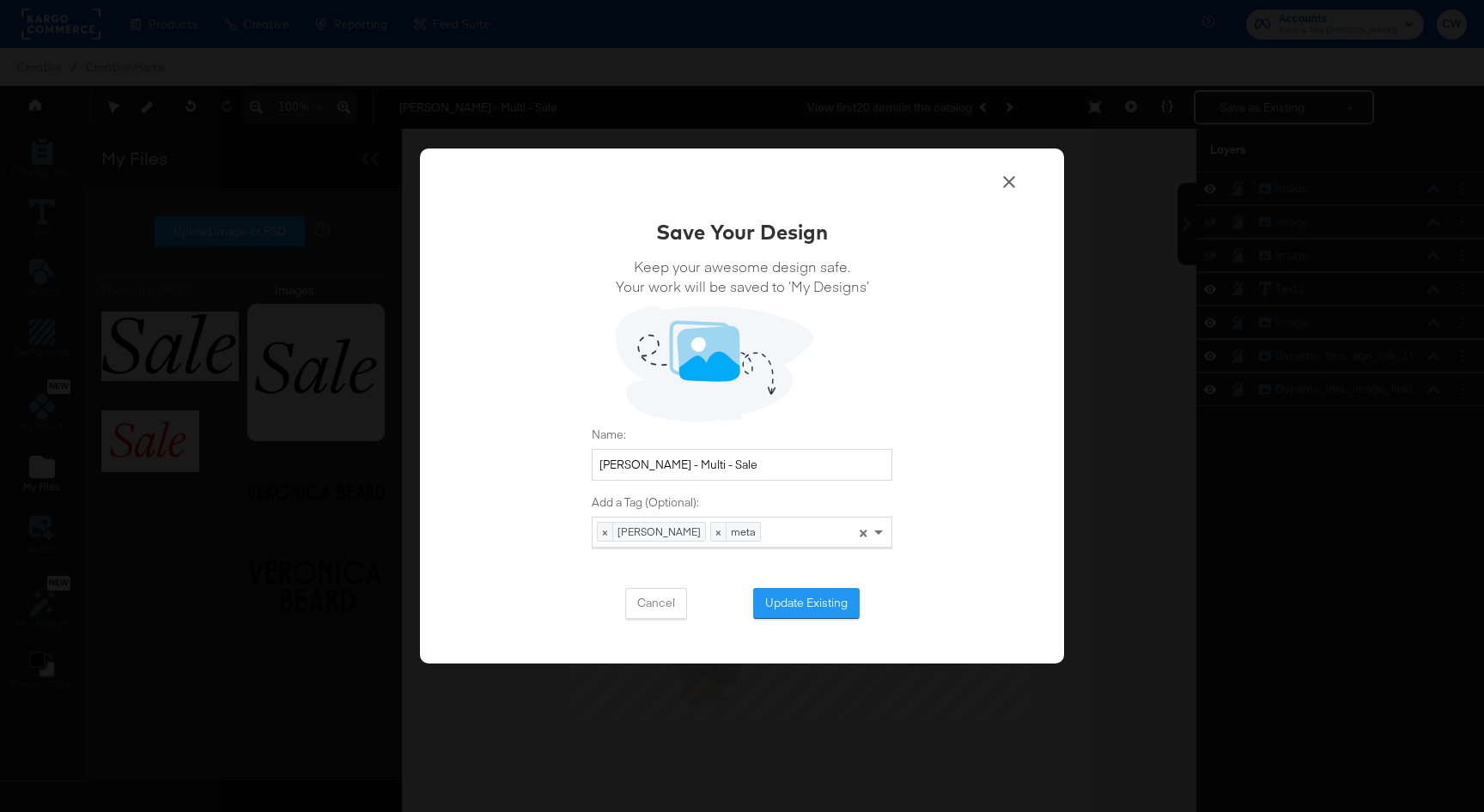
click at [1005, 185] on icon at bounding box center [1008, 182] width 12 height 12
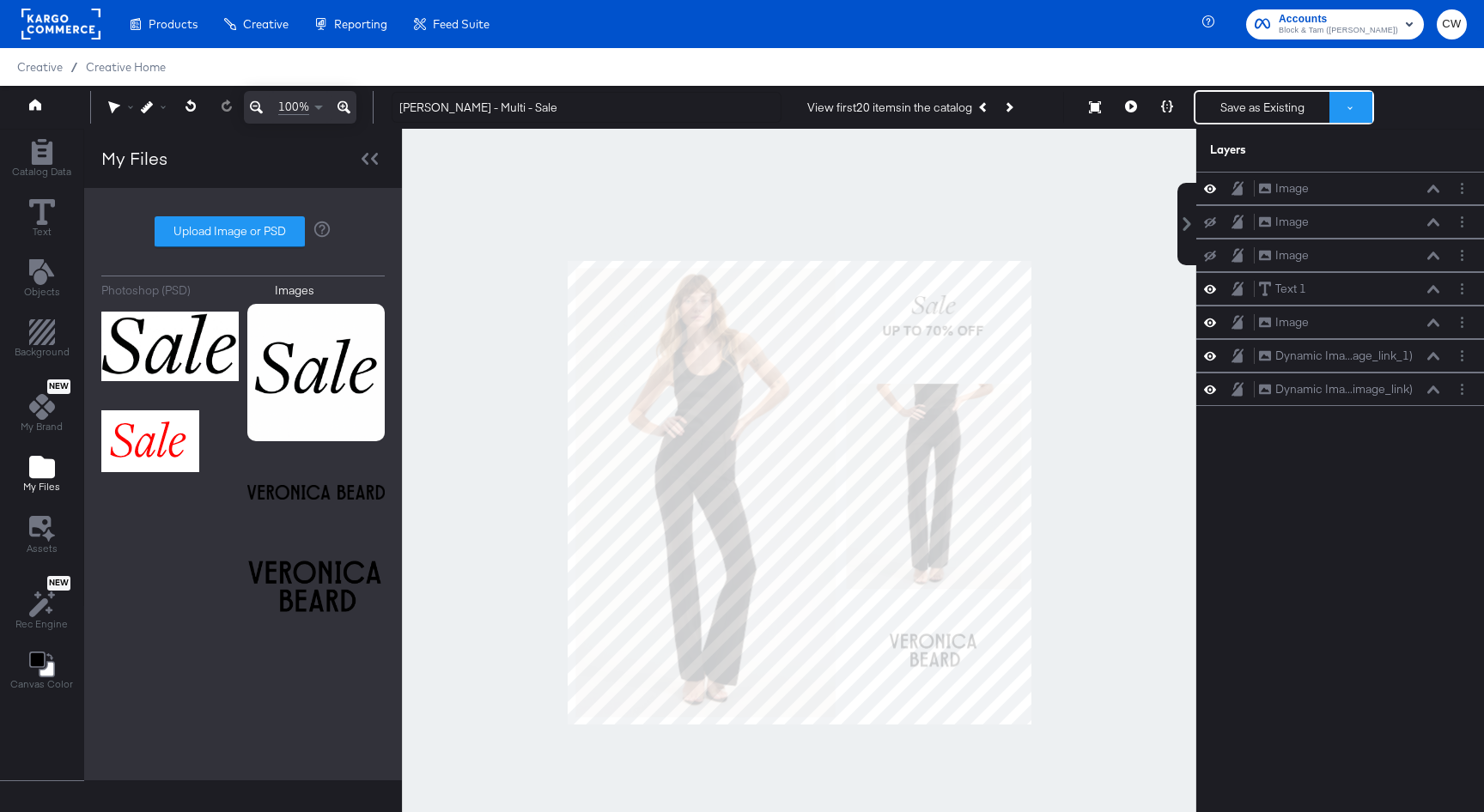
click at [1349, 112] on button at bounding box center [1351, 107] width 43 height 31
click at [1271, 171] on button "Save as New Design" at bounding box center [1294, 169] width 178 height 31
click at [1288, 107] on button "Save as New Design" at bounding box center [1263, 107] width 134 height 31
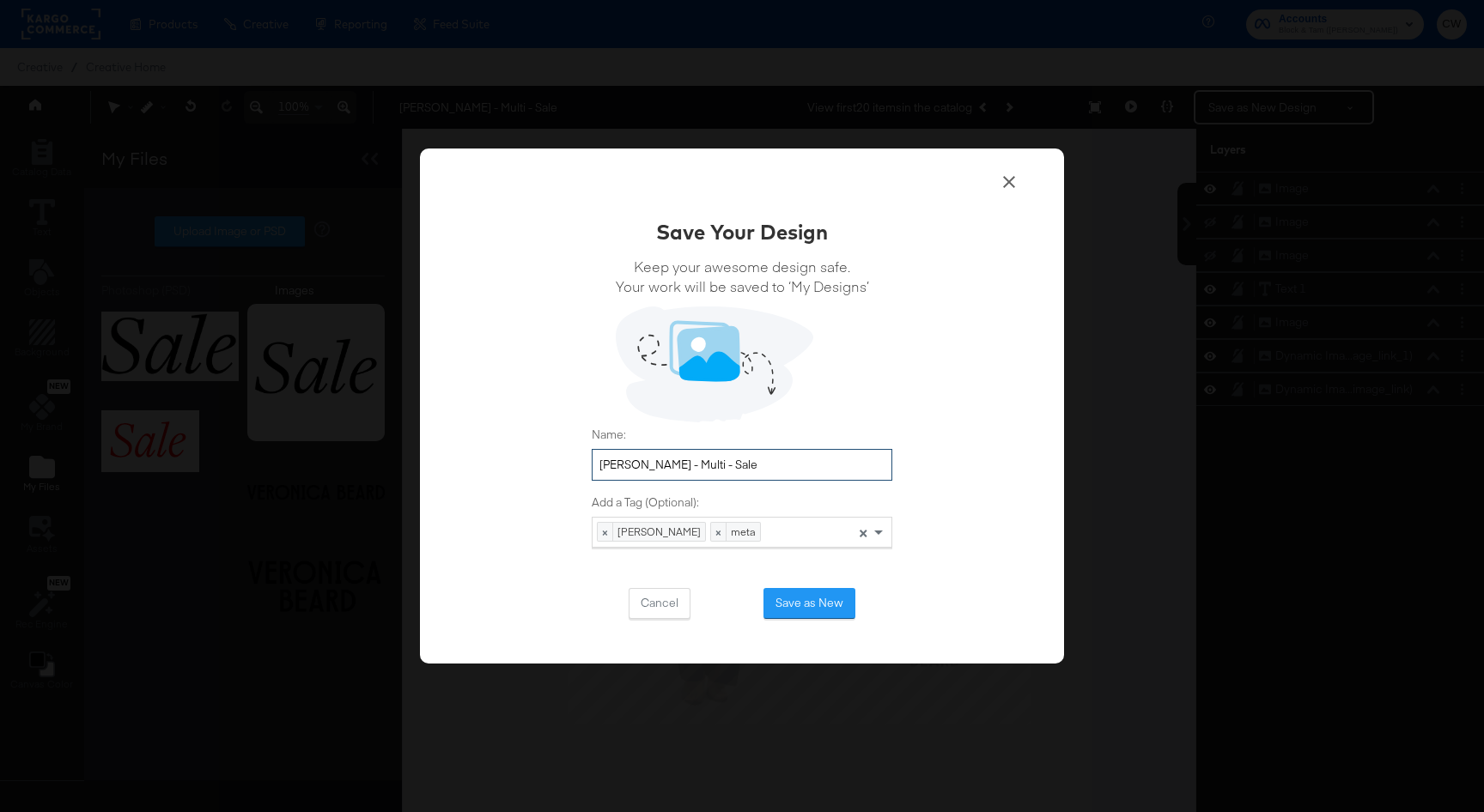
click at [771, 469] on input "[PERSON_NAME] - Multi - Sale" at bounding box center [742, 465] width 300 height 32
click at [810, 470] on input "[PERSON_NAME] - Multi - Sale - black loogo" at bounding box center [742, 465] width 300 height 32
type input "[PERSON_NAME] - Multi - Sale - black logo"
click at [816, 634] on div "Save Your Design Keep your awesome design safe. Your work will be saved to ‘My …" at bounding box center [742, 406] width 644 height 516
click at [826, 596] on button "Save as New" at bounding box center [810, 603] width 92 height 31
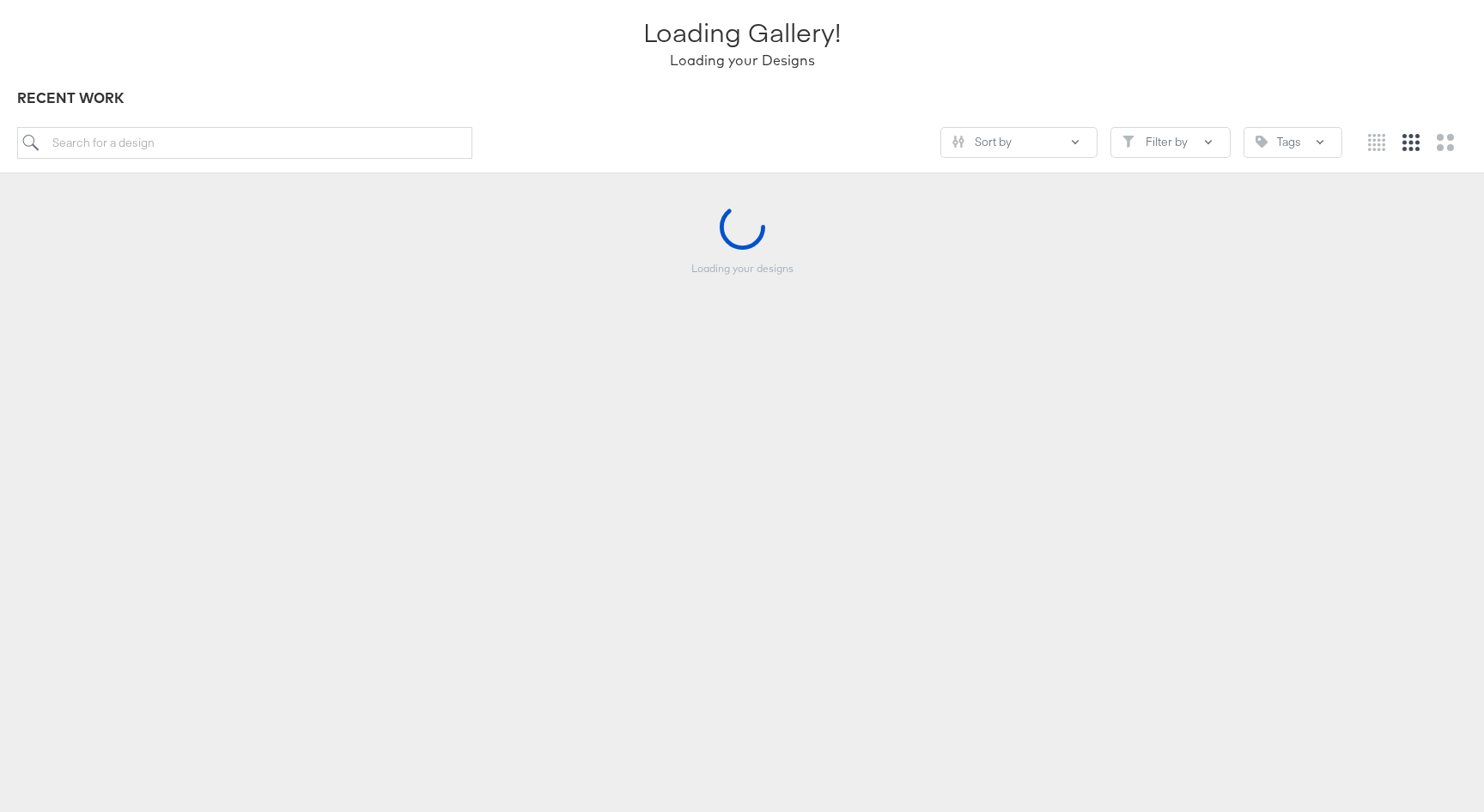
scroll to position [115, 0]
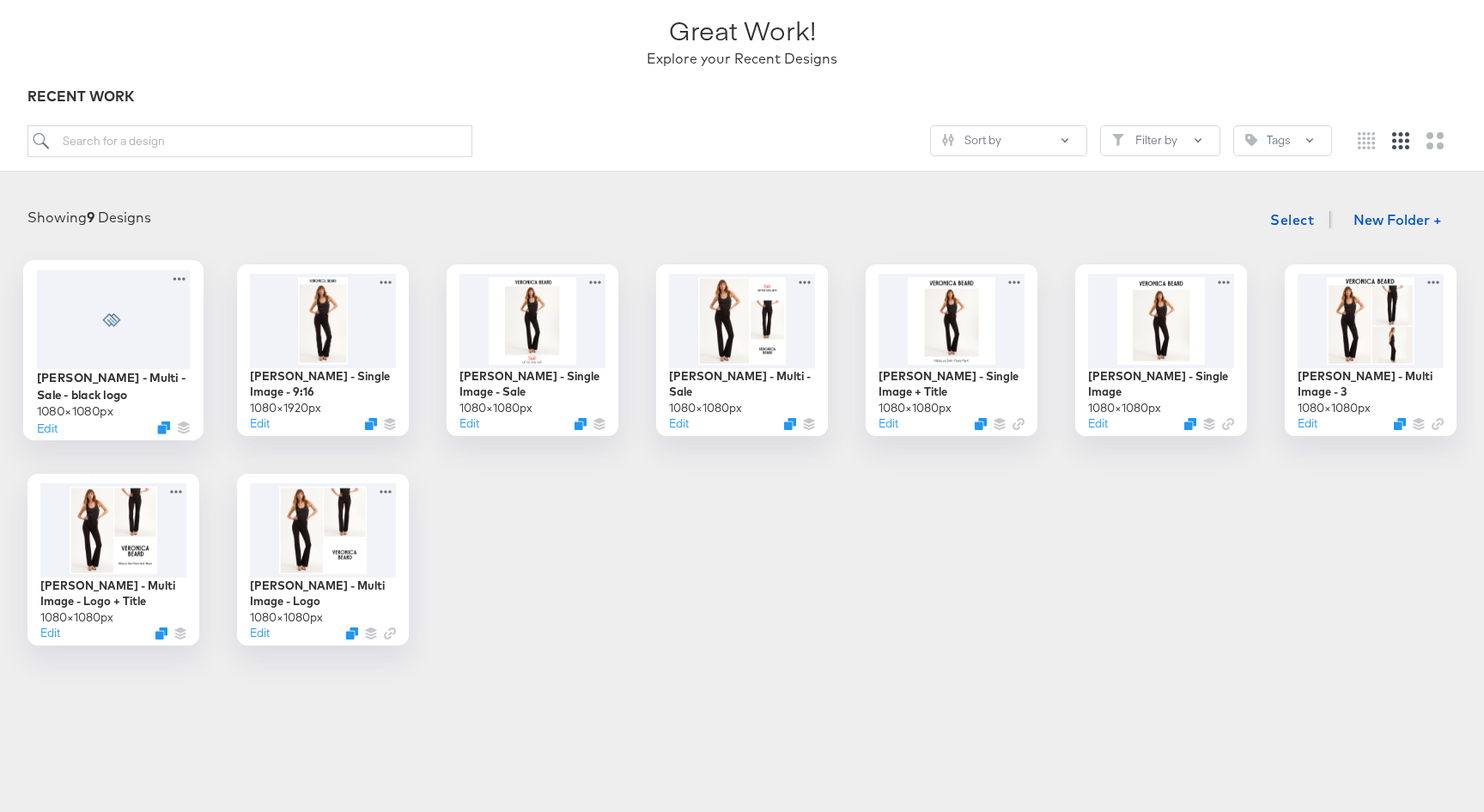
click at [128, 343] on div at bounding box center [114, 319] width 154 height 98
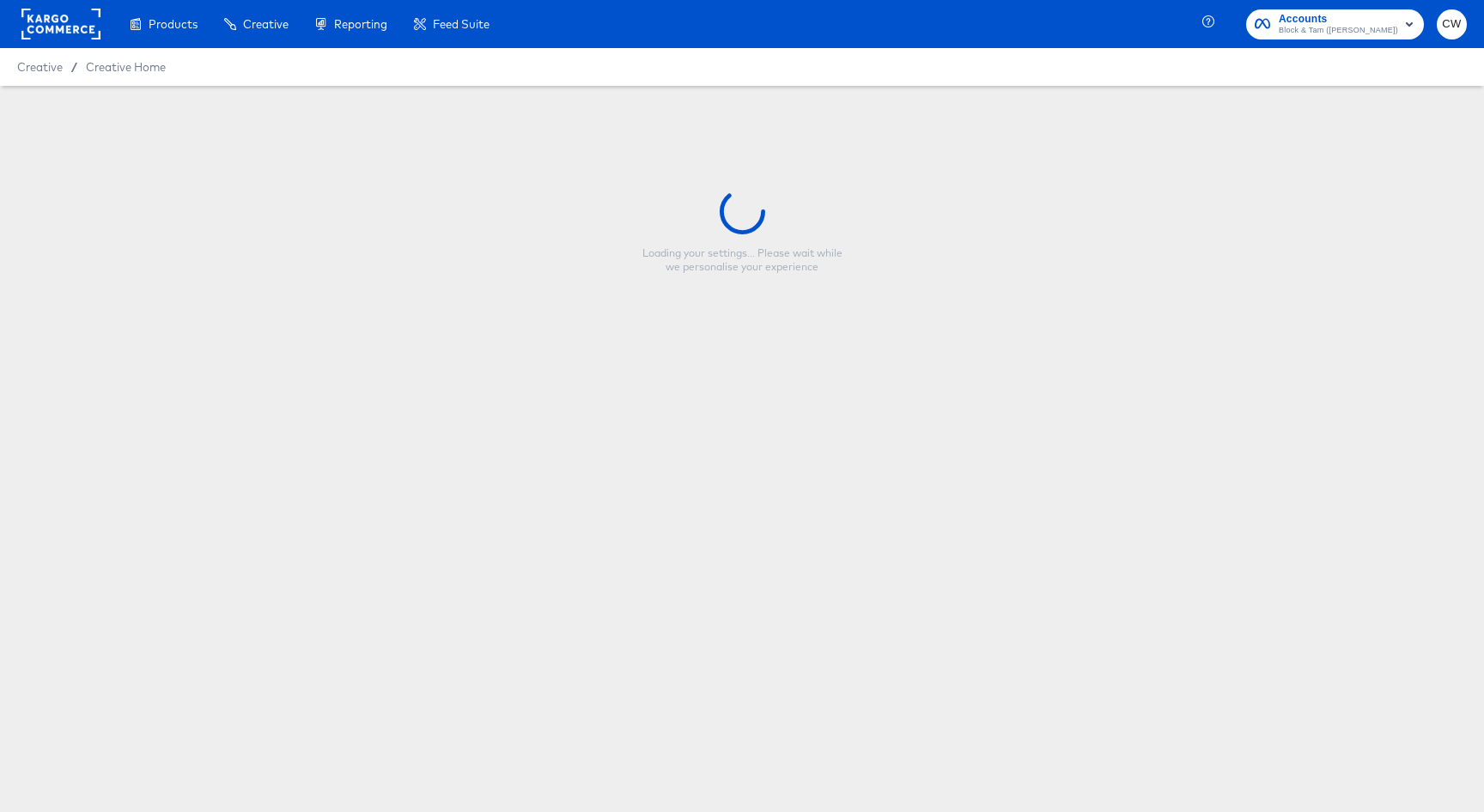
type input "[PERSON_NAME] - Multi - Sale - black logo"
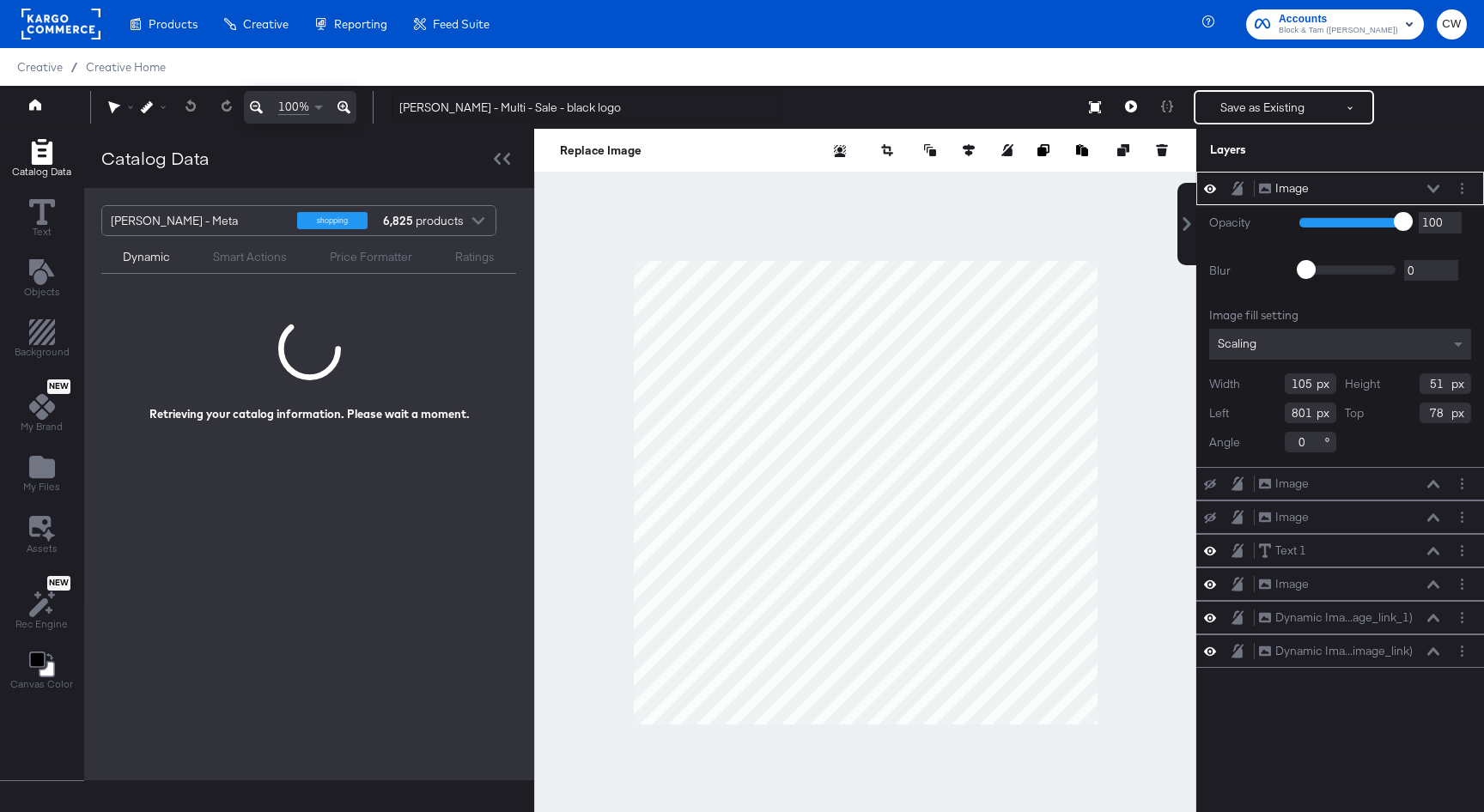
scroll to position [4, 0]
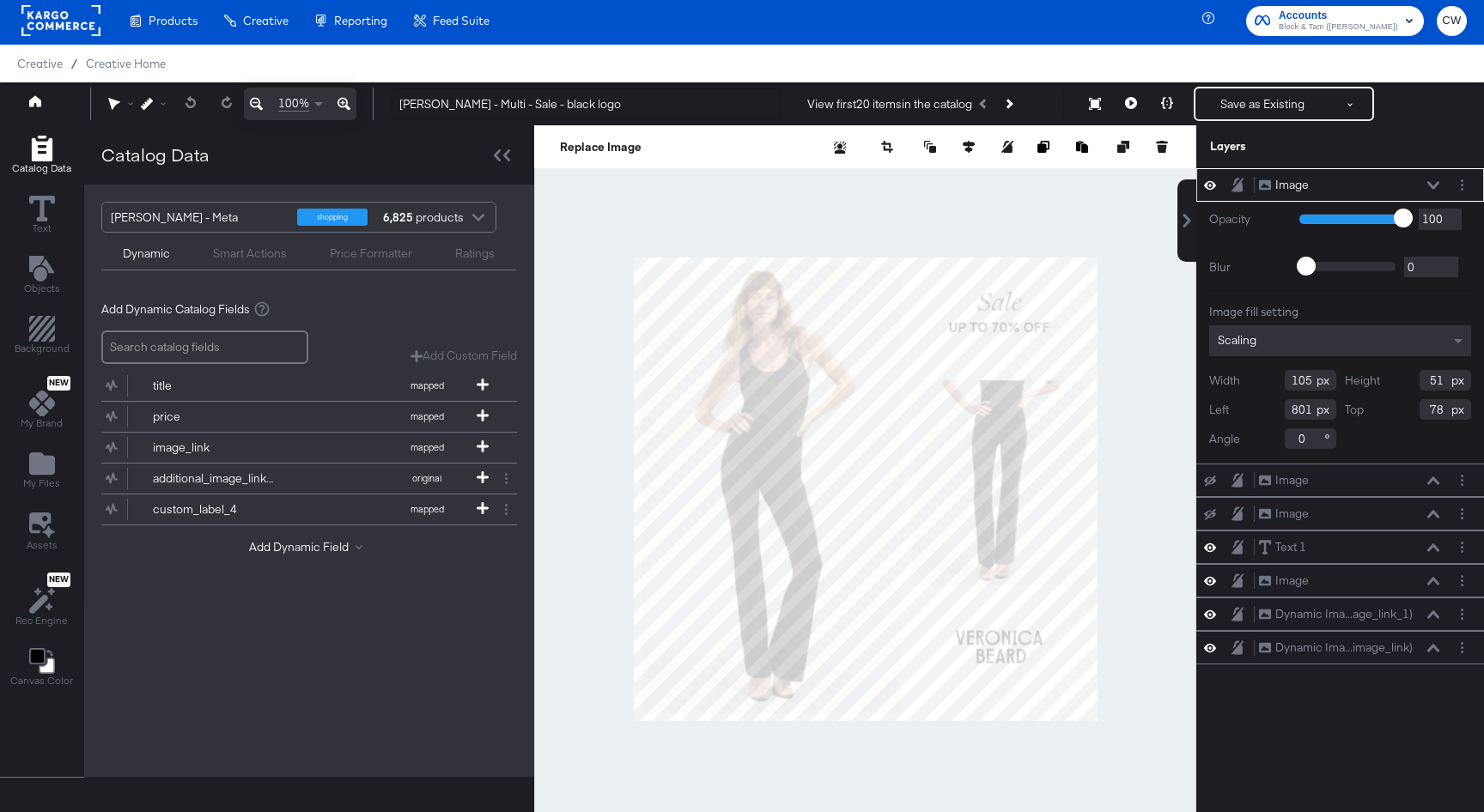
click at [1115, 238] on div at bounding box center [866, 489] width 662 height 728
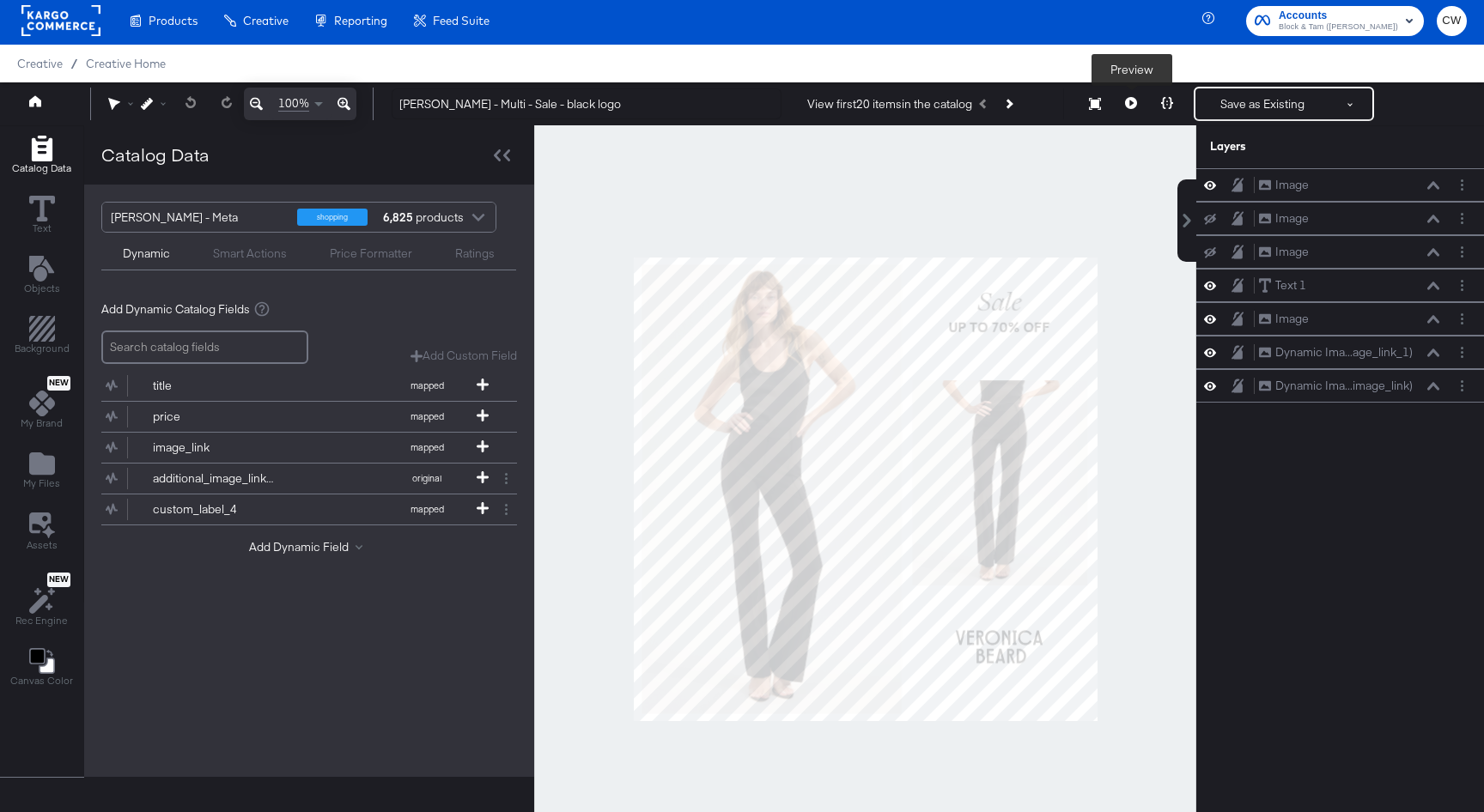
click at [1125, 105] on button at bounding box center [1131, 103] width 36 height 35
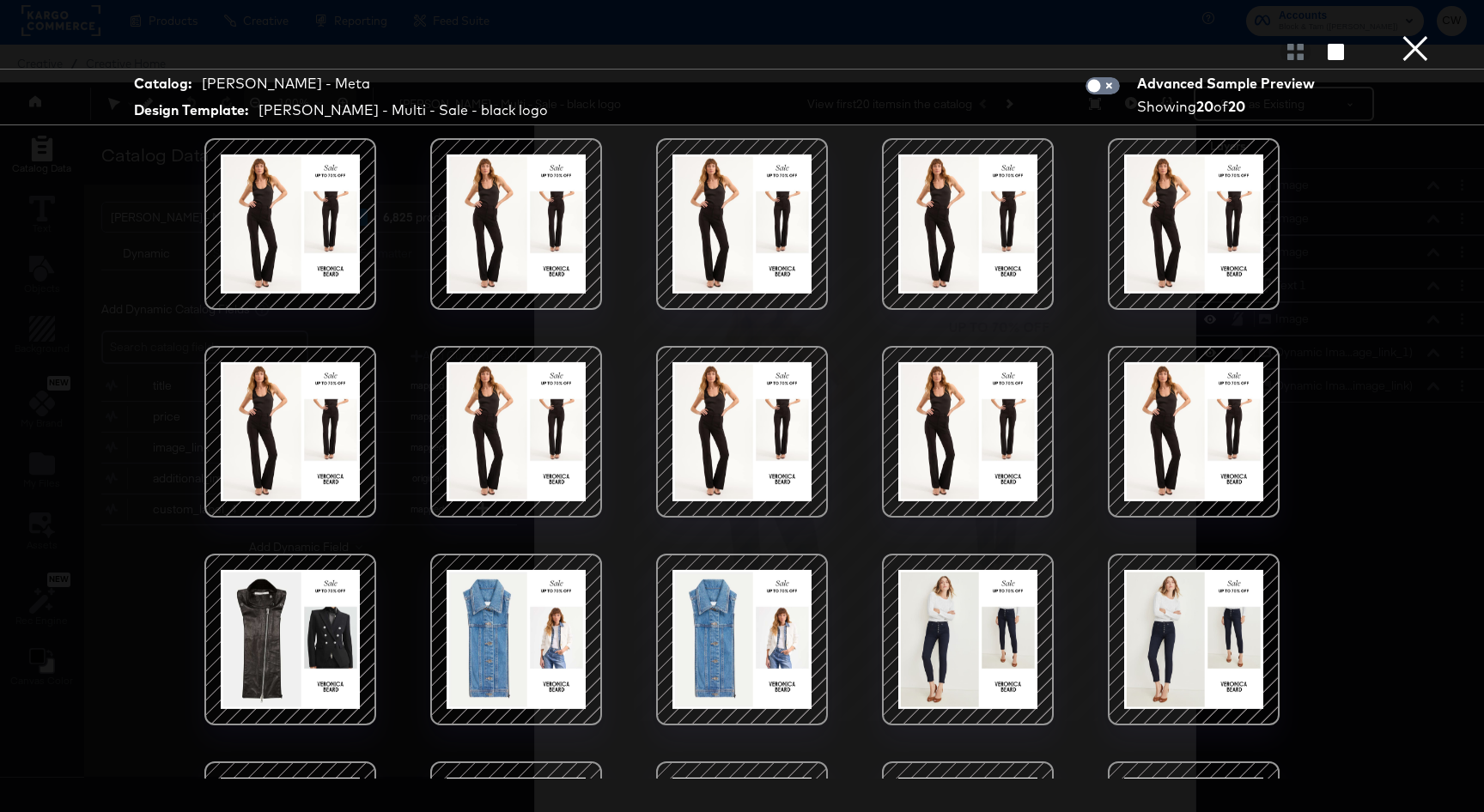
click at [315, 249] on div at bounding box center [291, 224] width 146 height 146
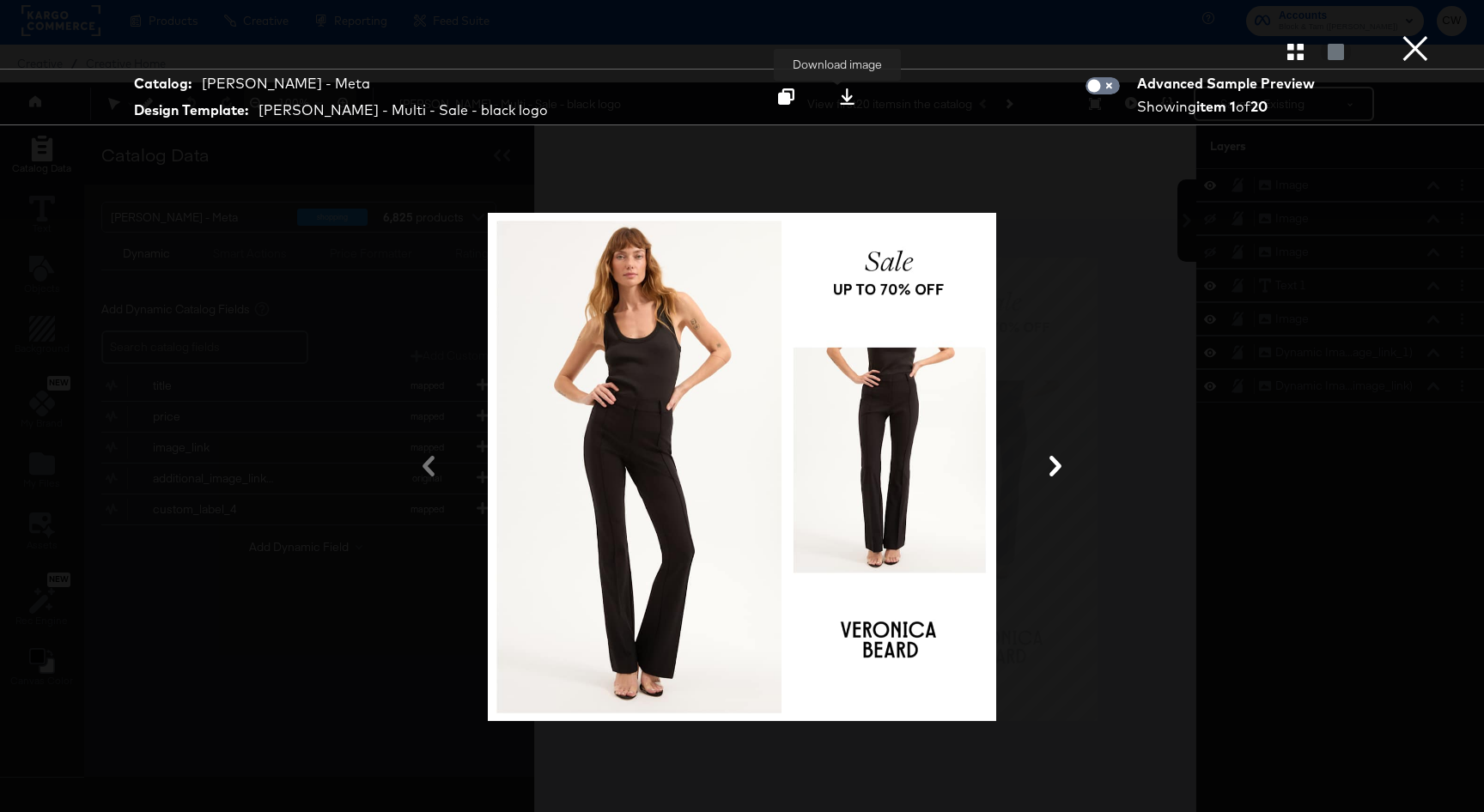
click at [840, 98] on icon at bounding box center [847, 96] width 16 height 16
click at [1115, 371] on div at bounding box center [741, 467] width 1288 height 640
click at [1419, 35] on button "×" at bounding box center [1416, 17] width 35 height 35
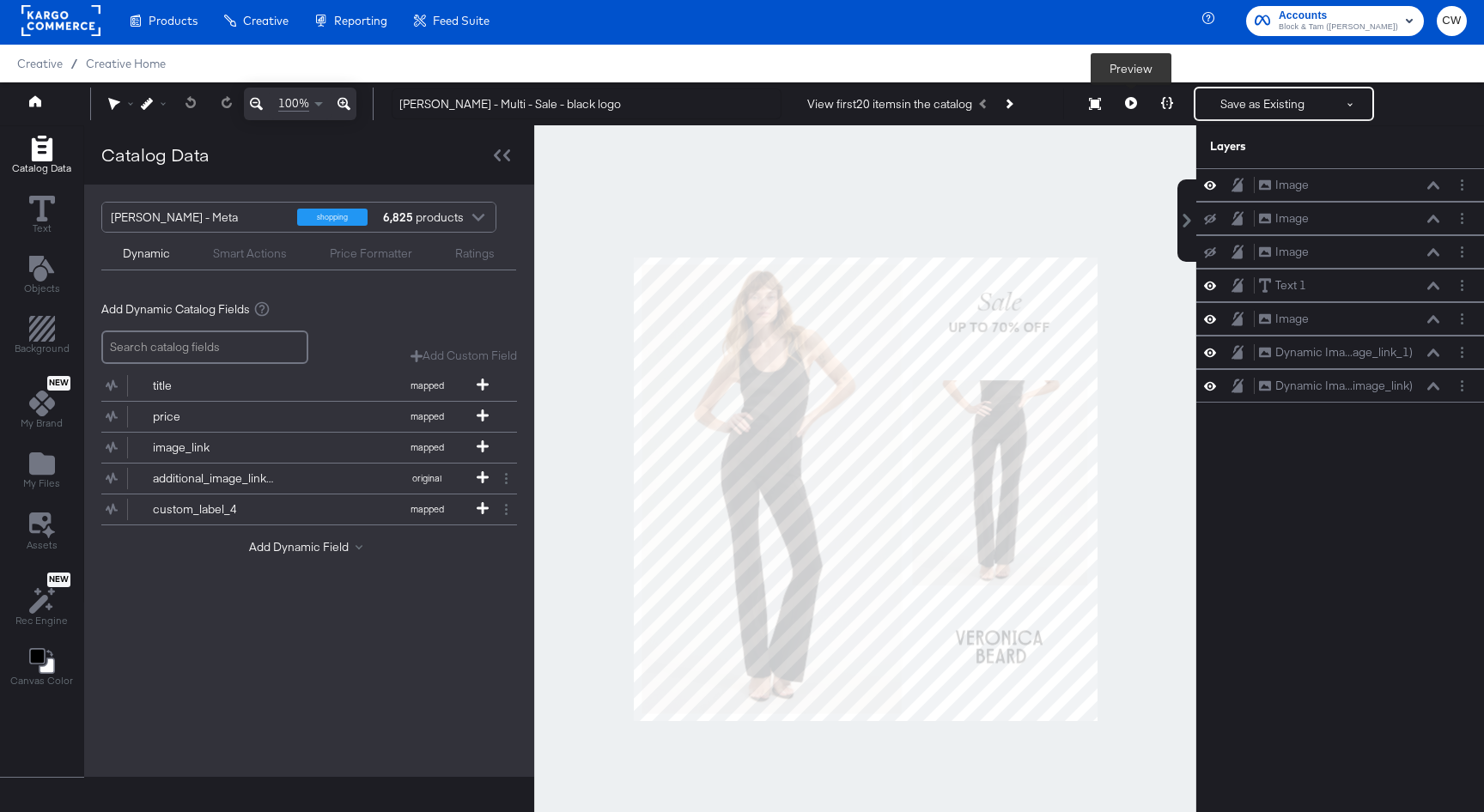
click at [1131, 104] on icon at bounding box center [1130, 102] width 12 height 12
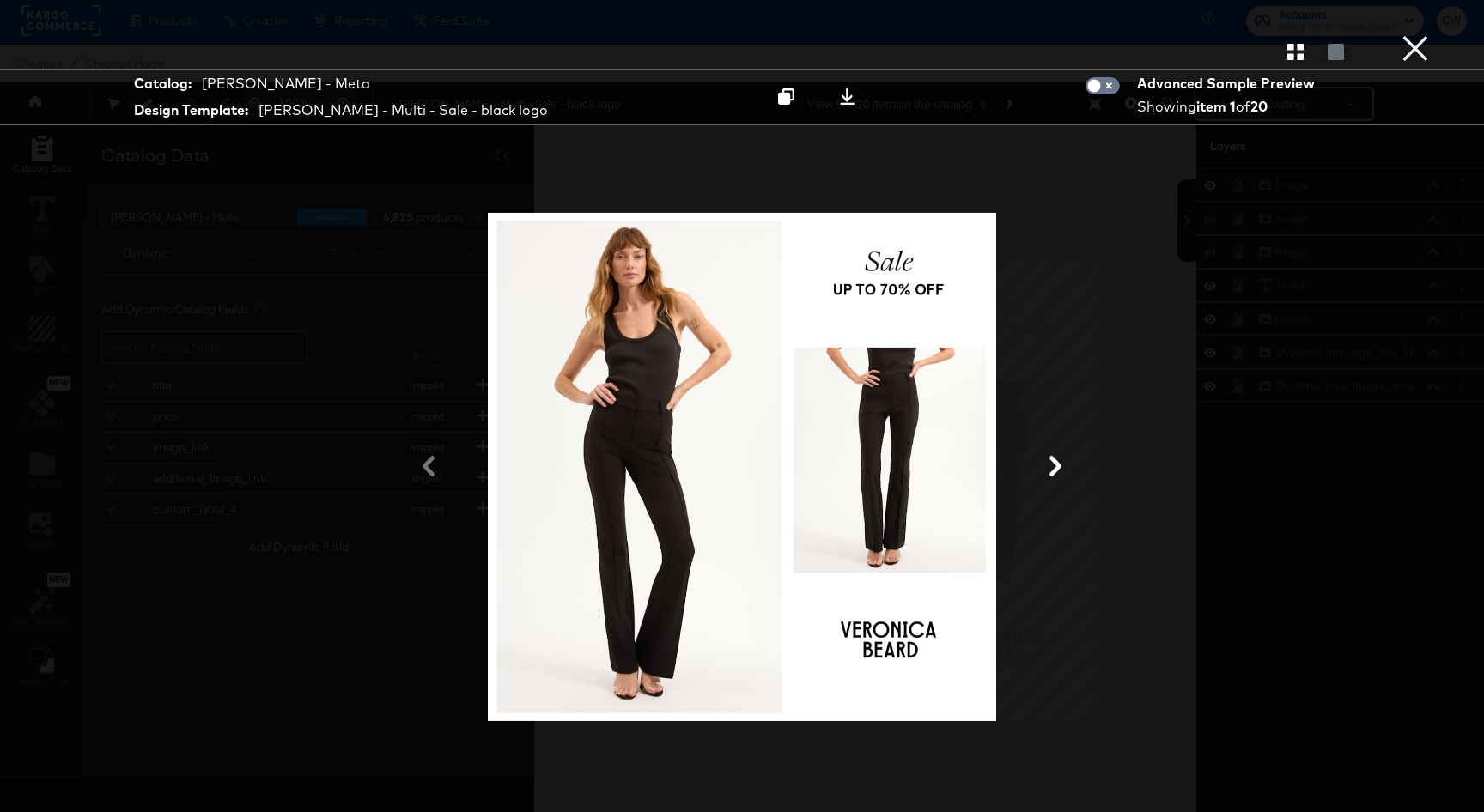
click at [1297, 57] on icon "button" at bounding box center [1295, 52] width 16 height 16
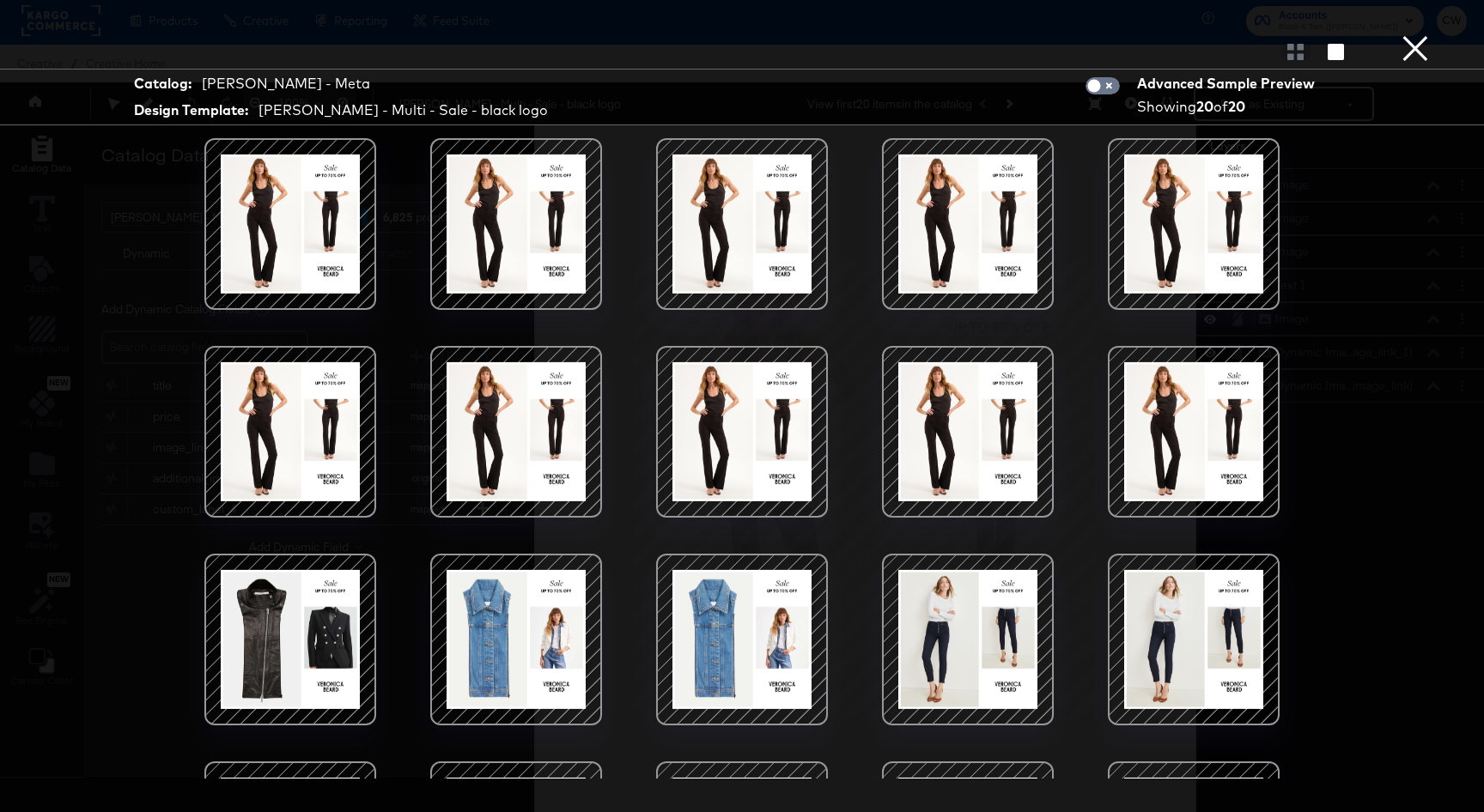
click at [765, 669] on div at bounding box center [742, 639] width 146 height 146
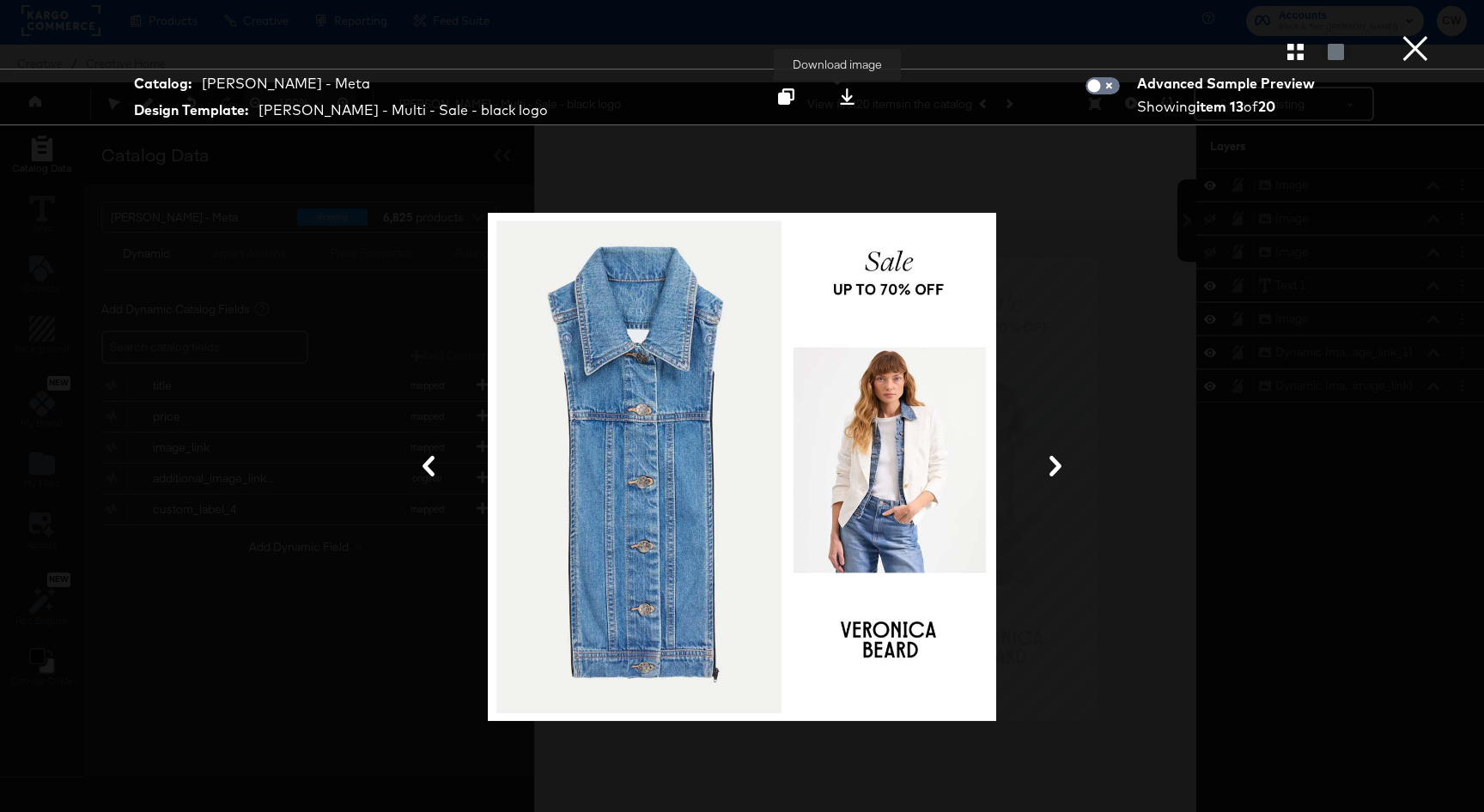
click at [840, 108] on button at bounding box center [847, 97] width 54 height 31
click at [1419, 35] on button "×" at bounding box center [1416, 17] width 35 height 35
